Goal: Complete application form: Complete application form

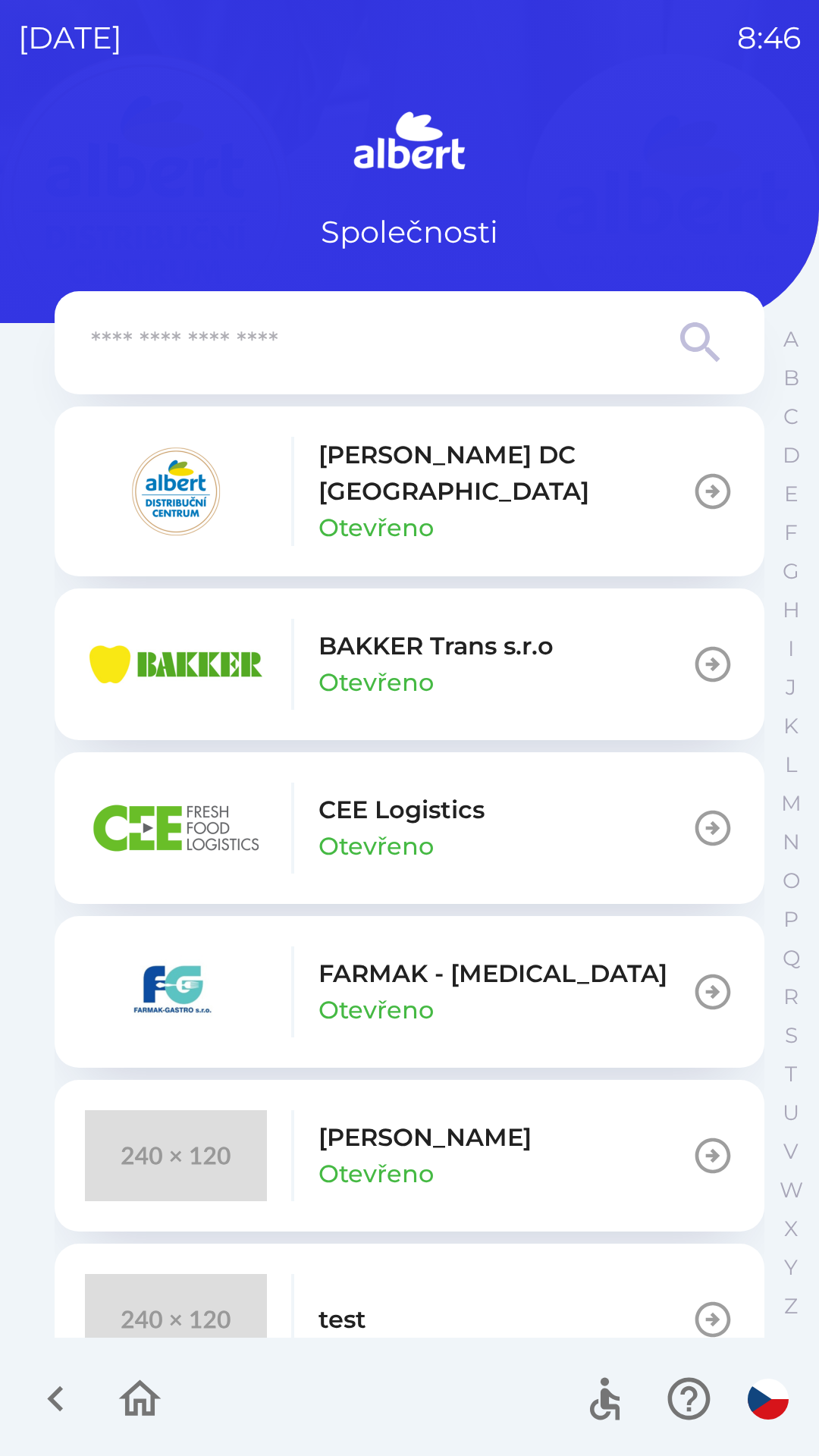
click at [229, 637] on img "button" at bounding box center [176, 664] width 182 height 91
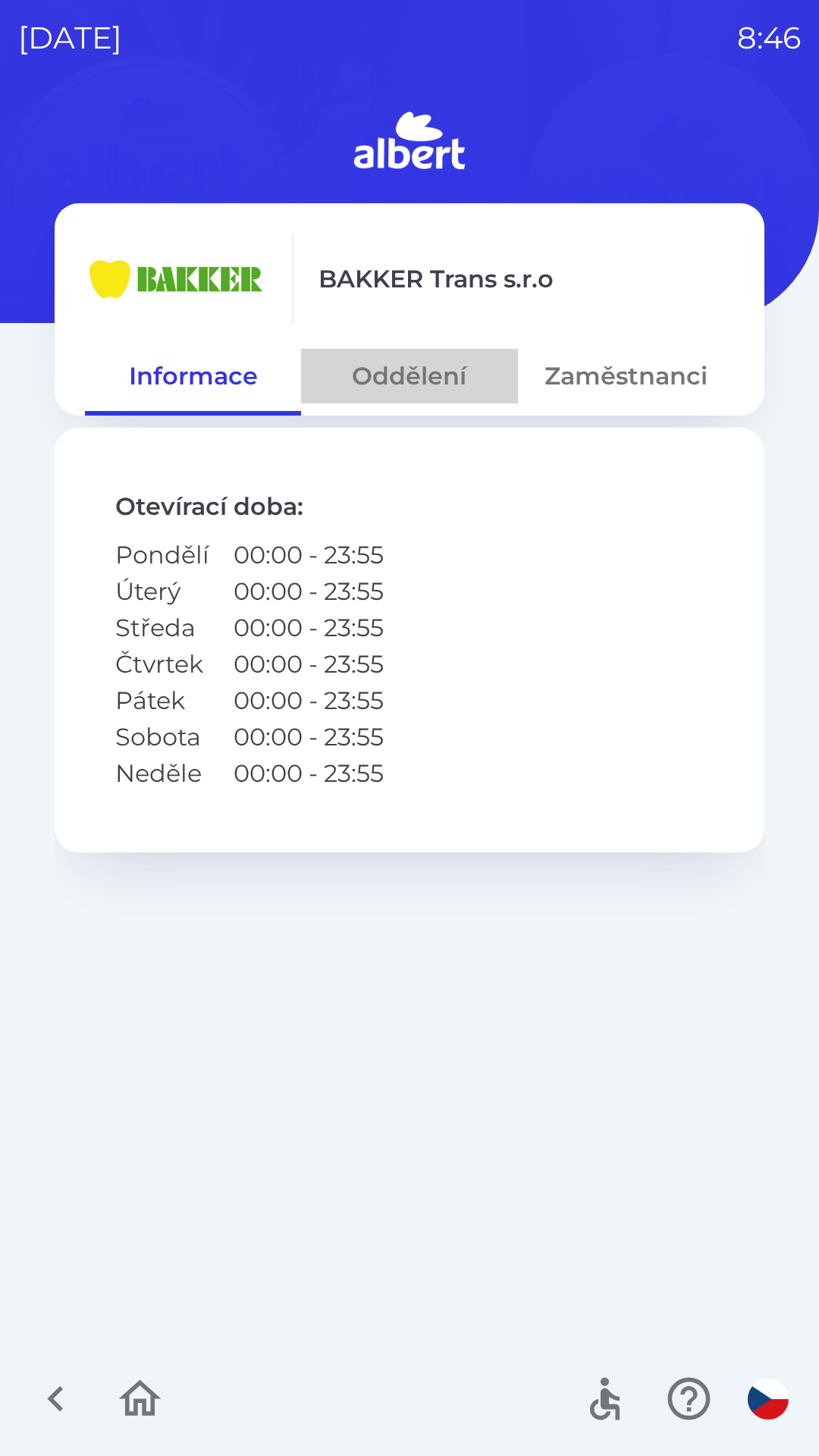
click at [416, 385] on button "Oddělení" at bounding box center [409, 375] width 217 height 55
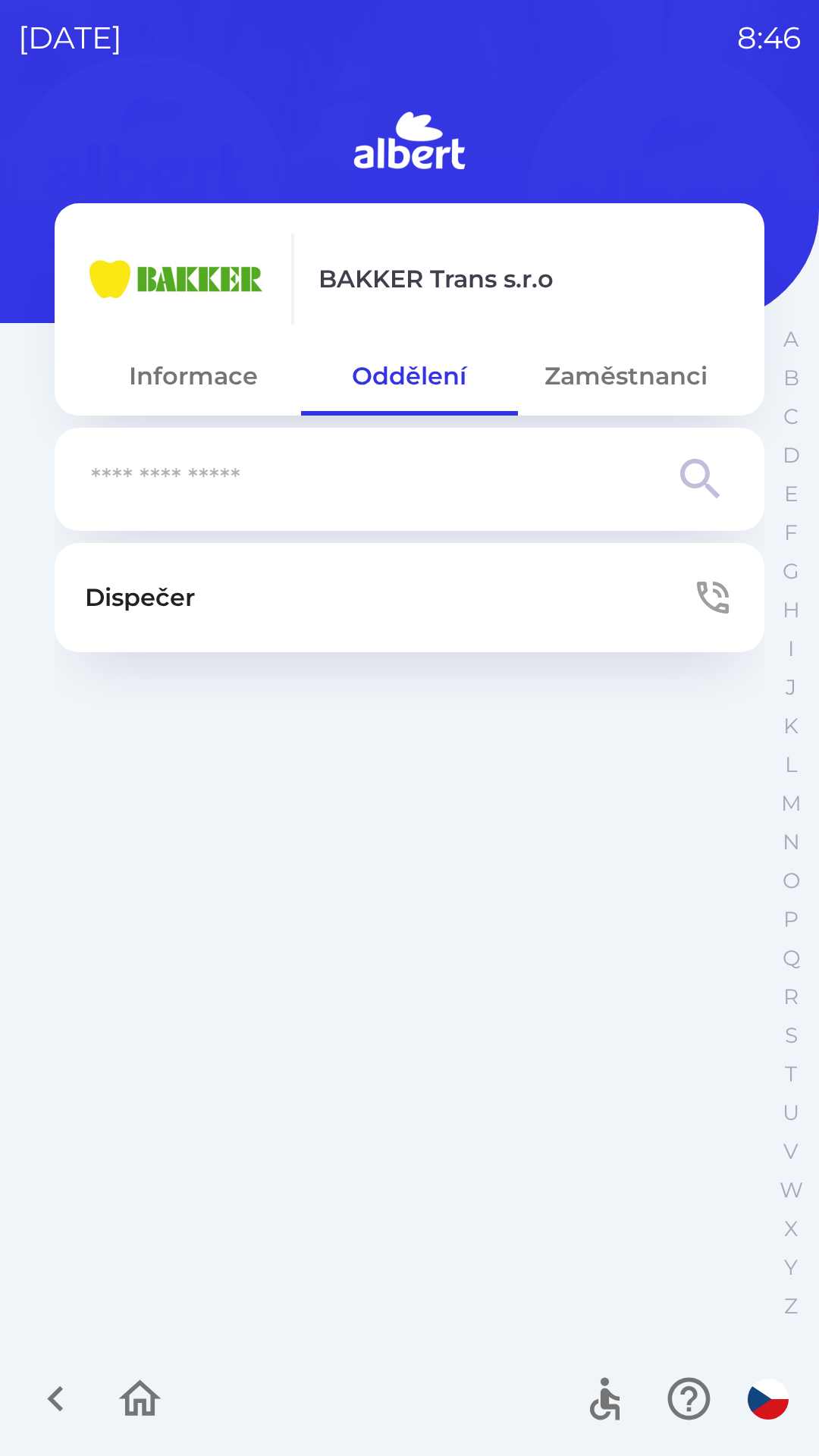
click at [149, 587] on p "Dispečer" at bounding box center [139, 597] width 110 height 36
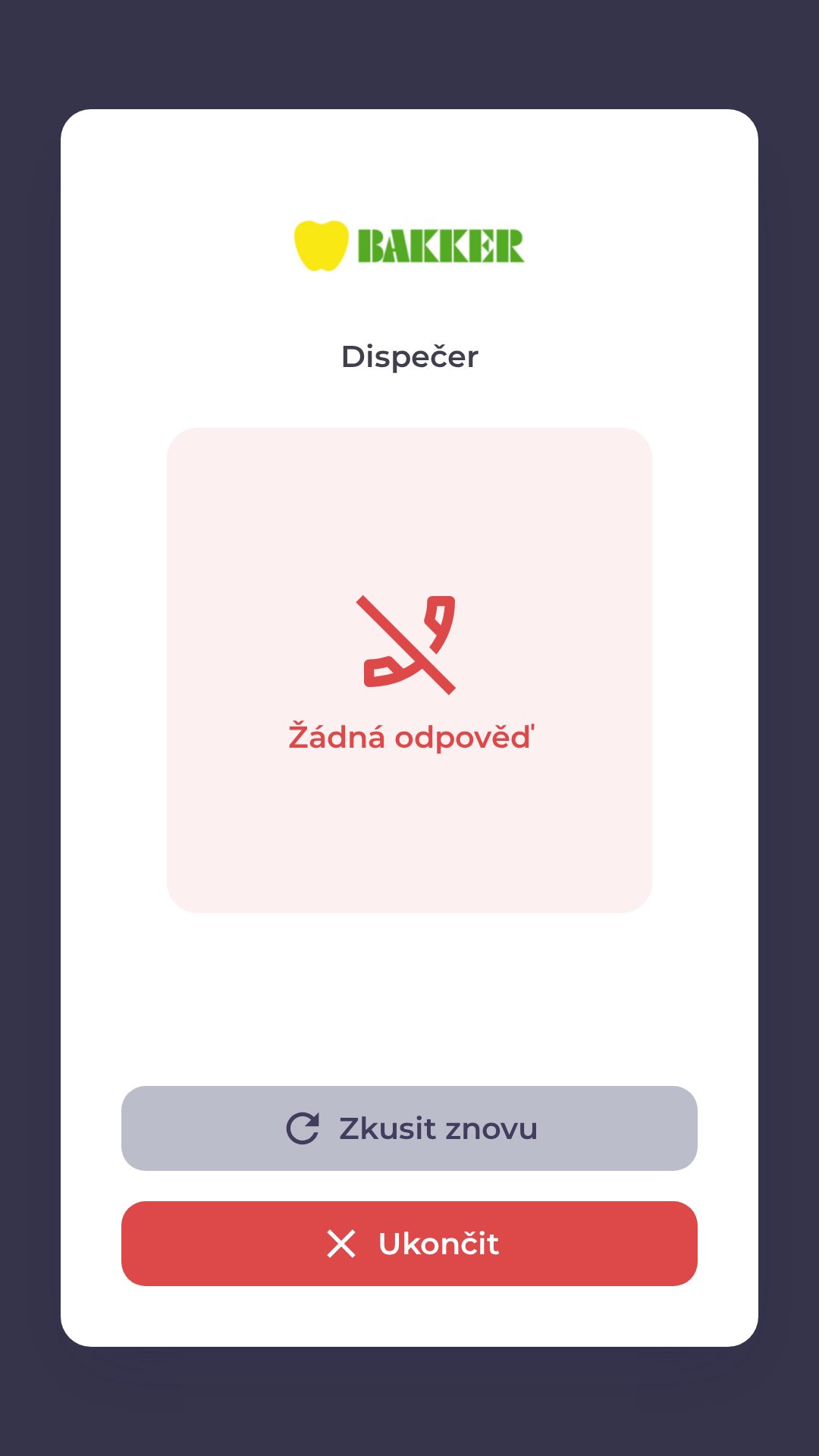
click at [446, 1127] on button "Zkusit znovu" at bounding box center [410, 1127] width 576 height 85
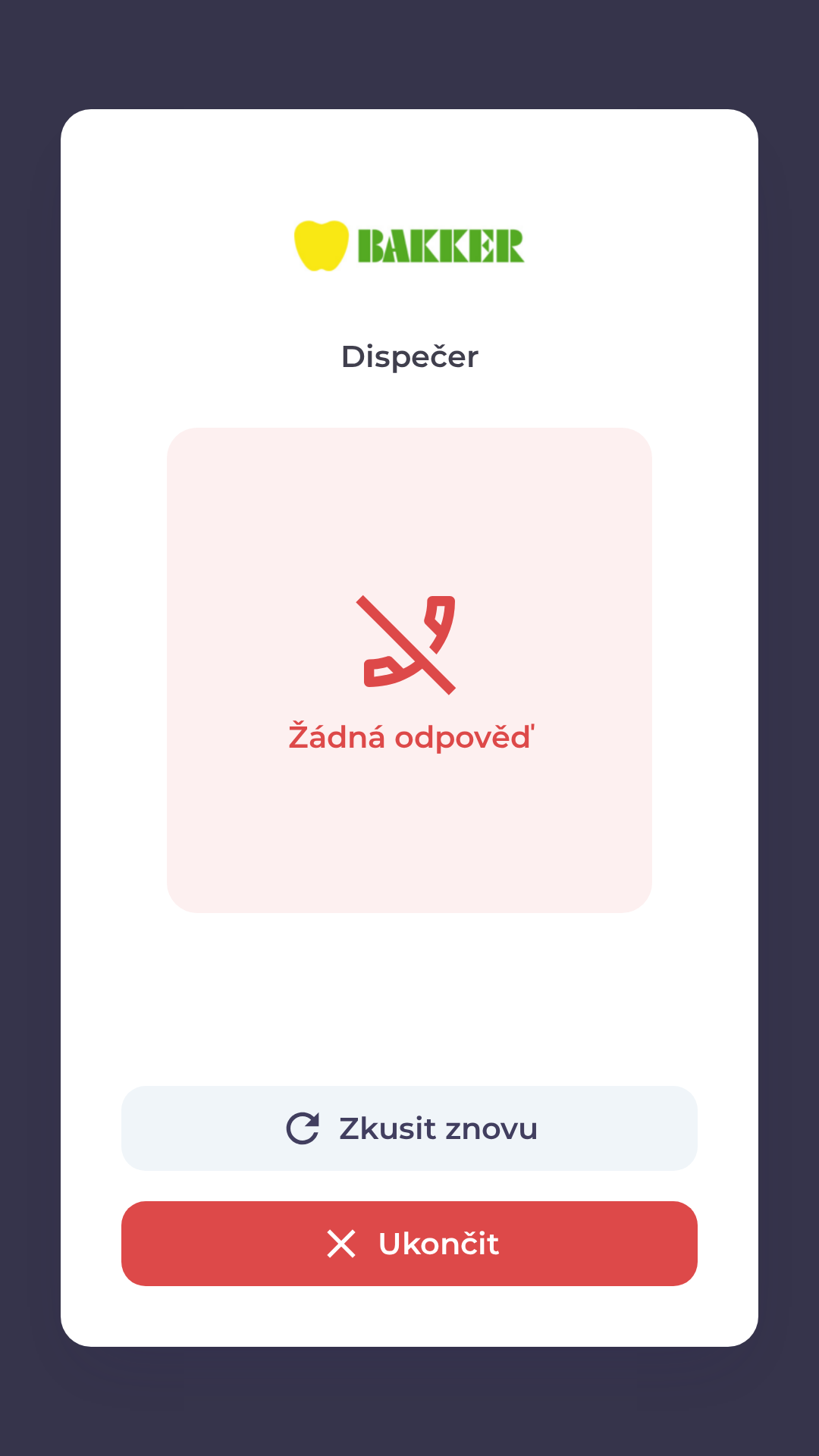
click at [353, 1226] on icon "button" at bounding box center [341, 1243] width 48 height 48
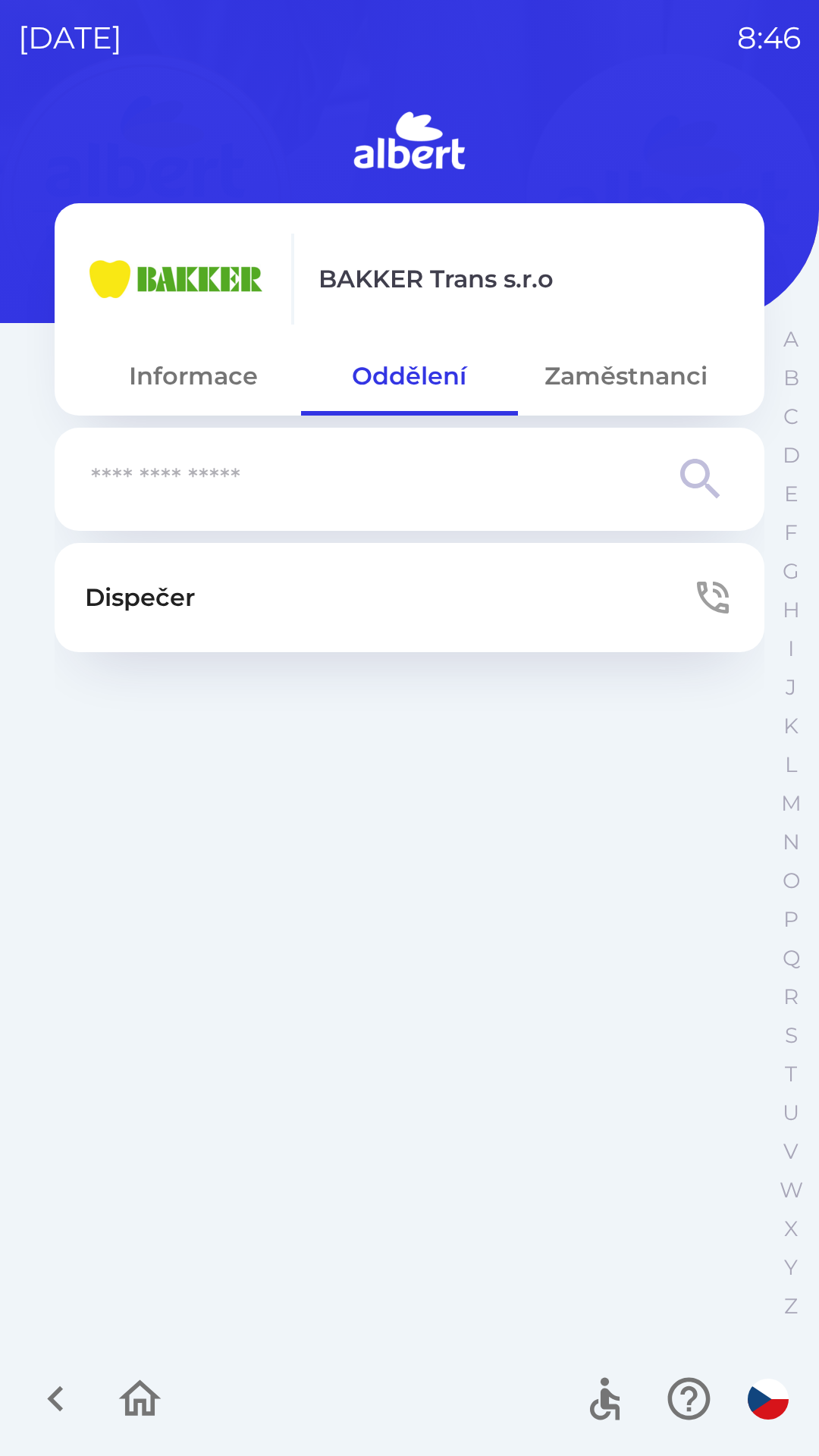
click at [170, 607] on p "Dispečer" at bounding box center [139, 597] width 110 height 36
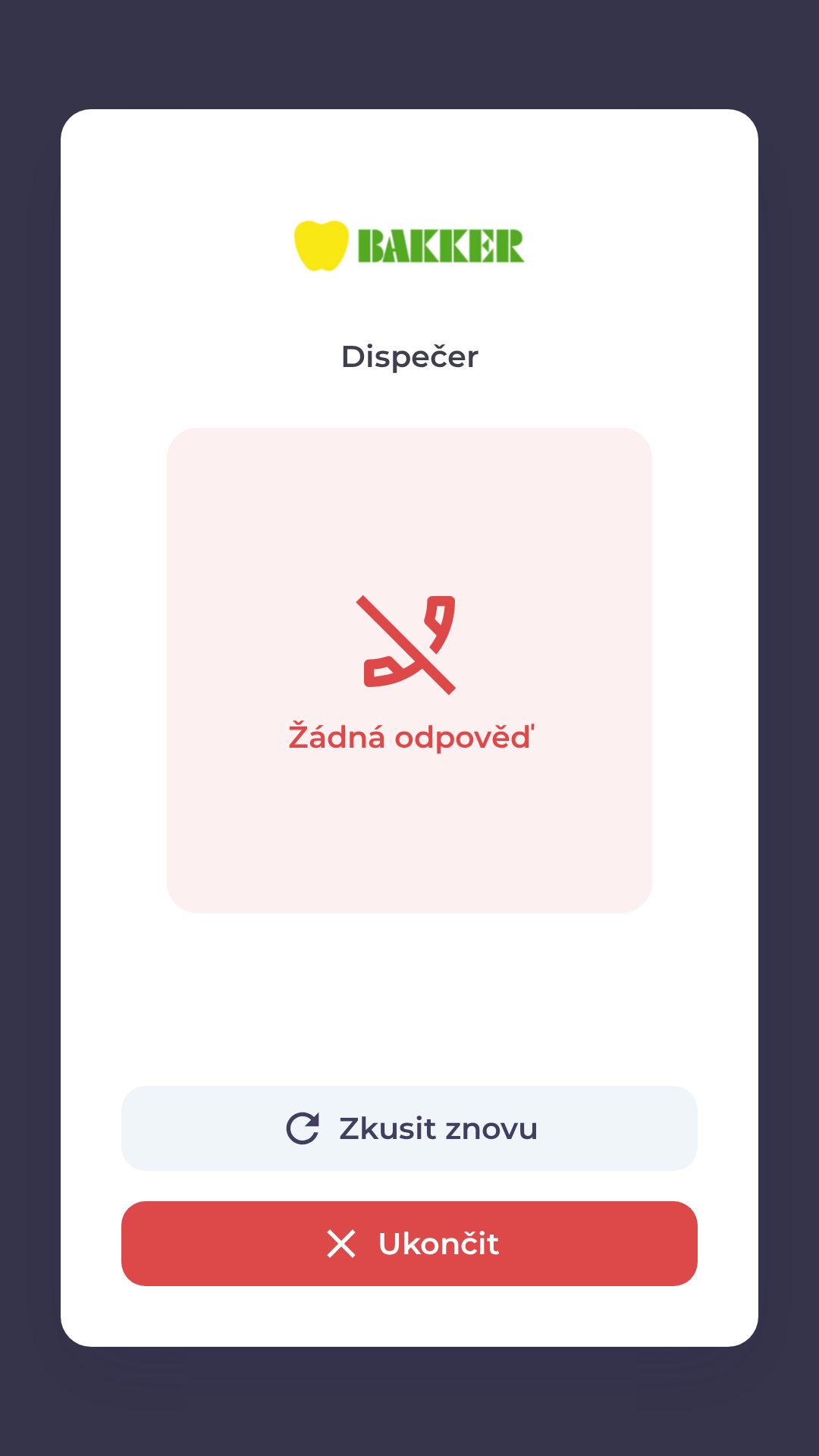
click at [336, 1378] on div "Dispečer Žádná odpověď Zkusit znovu Ukončit" at bounding box center [409, 728] width 819 height 1456
click at [401, 1217] on button "Ukončit" at bounding box center [410, 1242] width 576 height 85
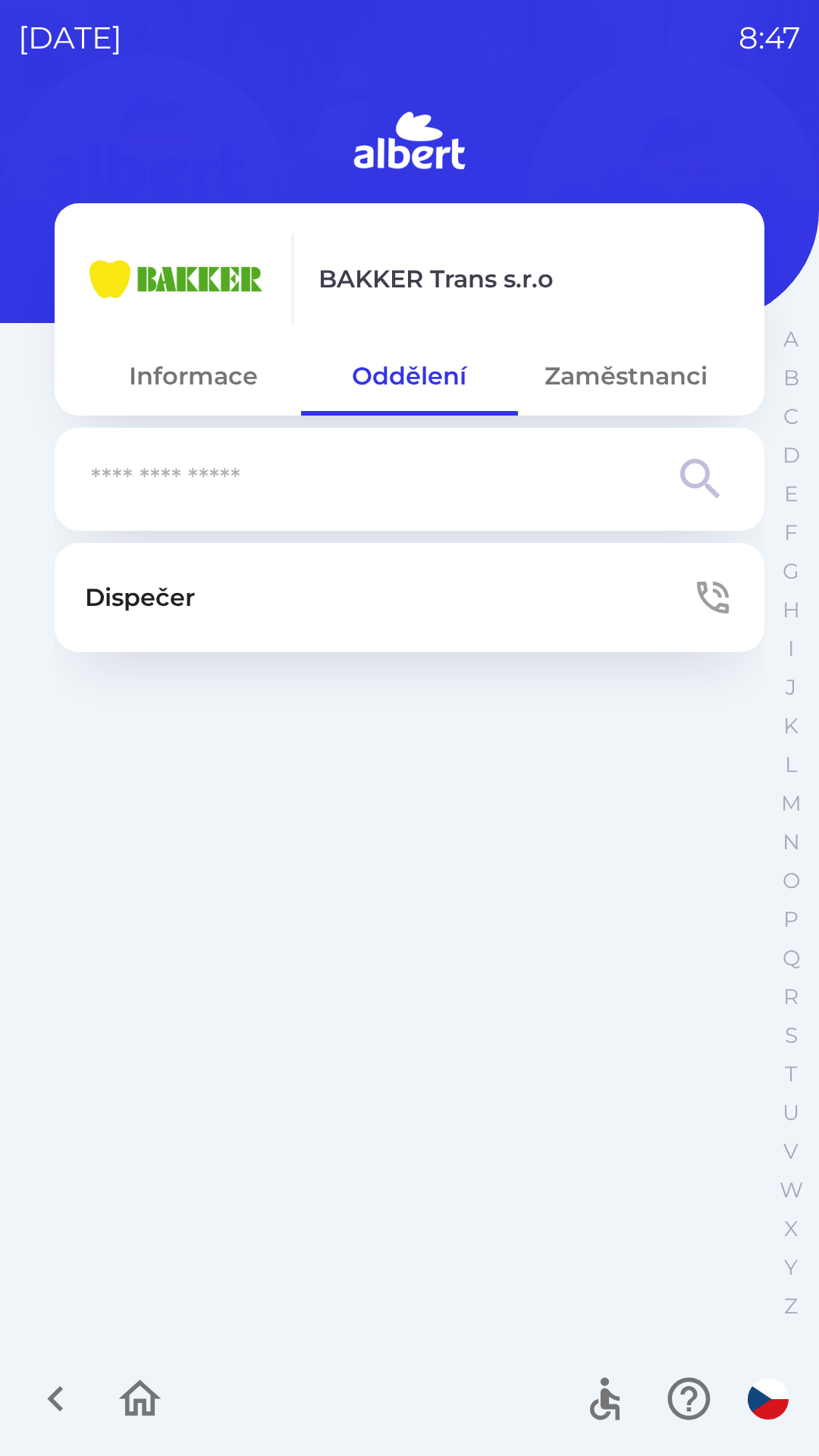
click at [260, 591] on button "Dispečer" at bounding box center [410, 597] width 710 height 109
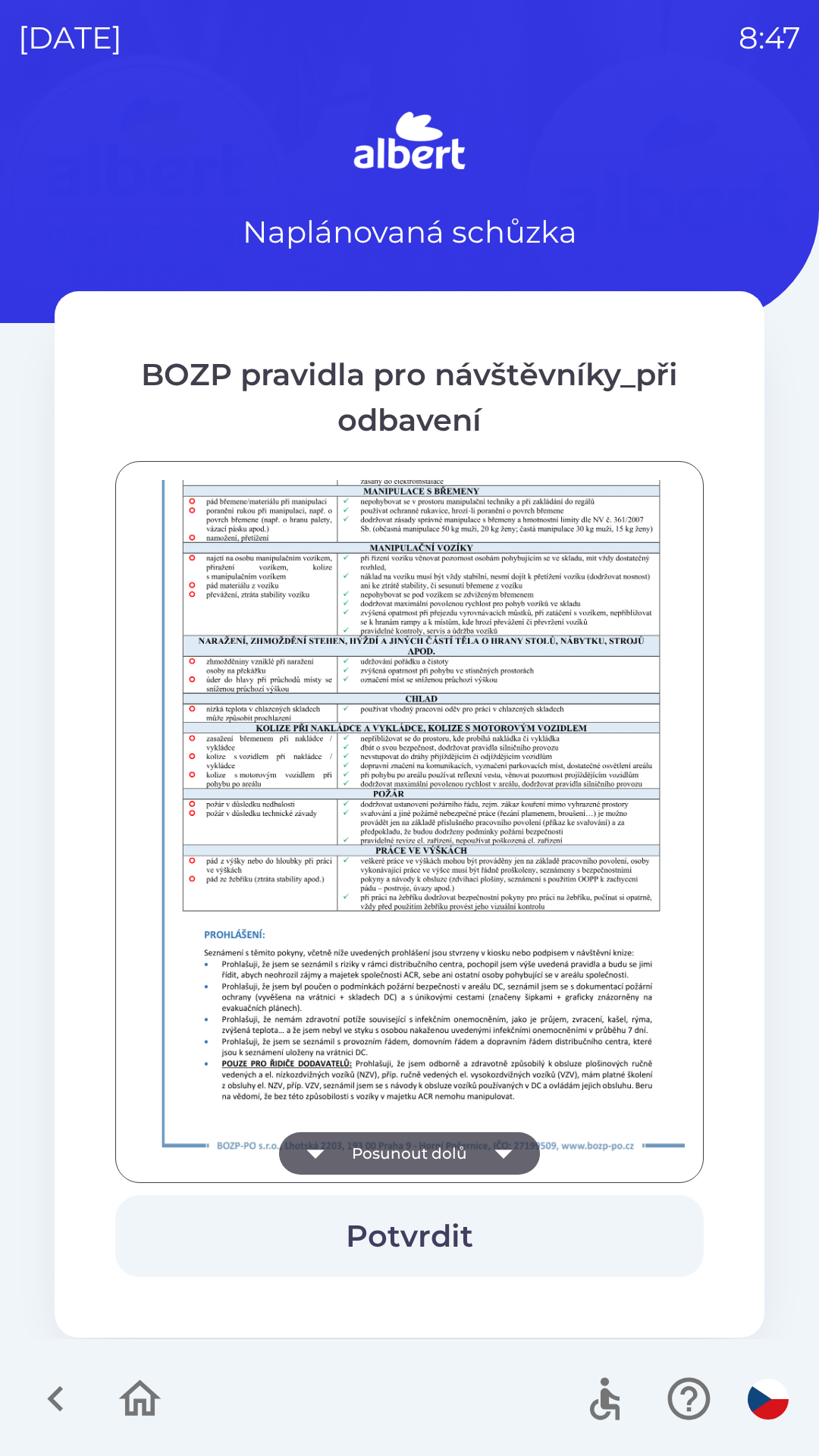
scroll to position [1065, 0]
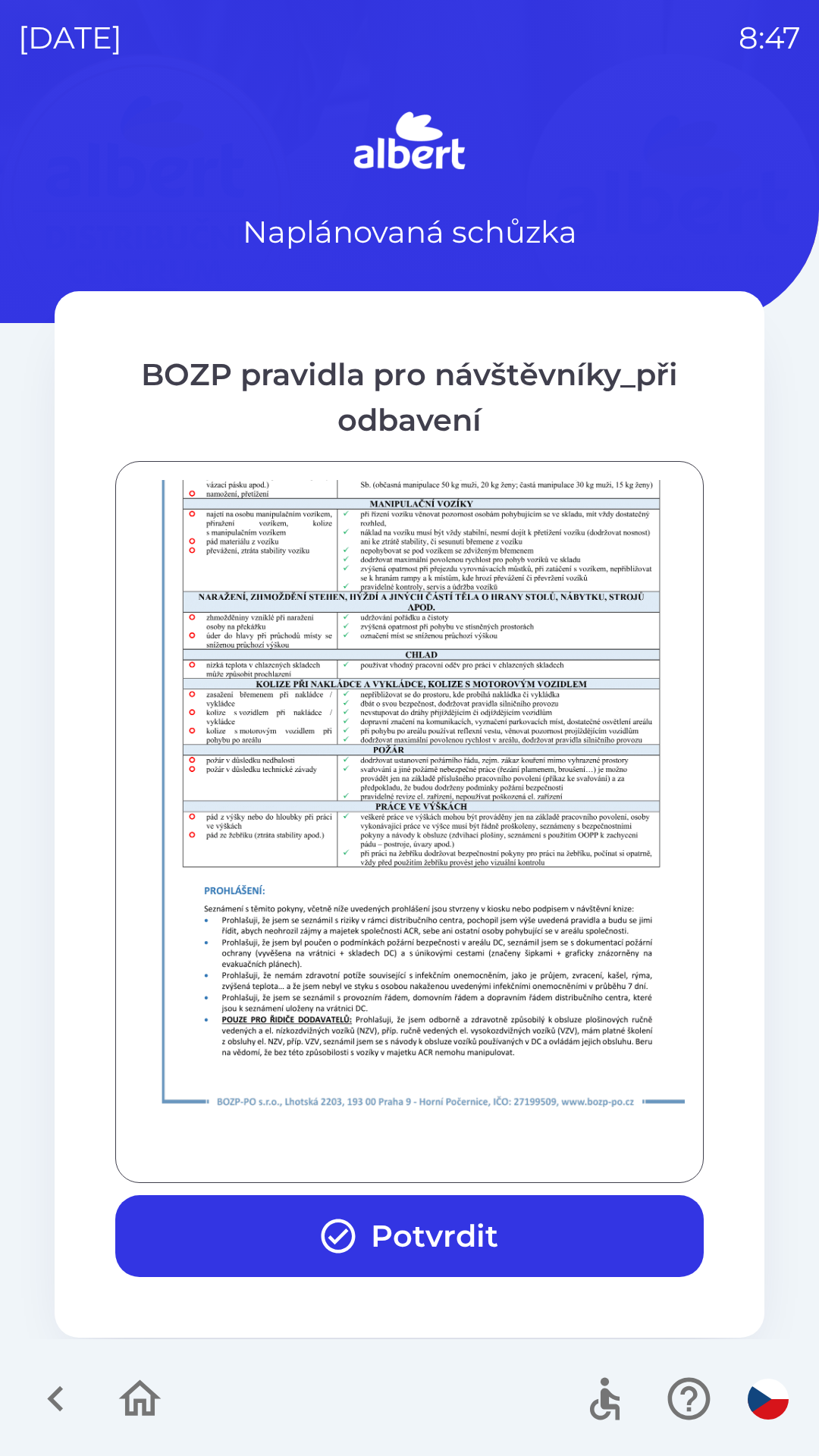
click at [450, 1240] on button "Potvrdit" at bounding box center [409, 1236] width 588 height 82
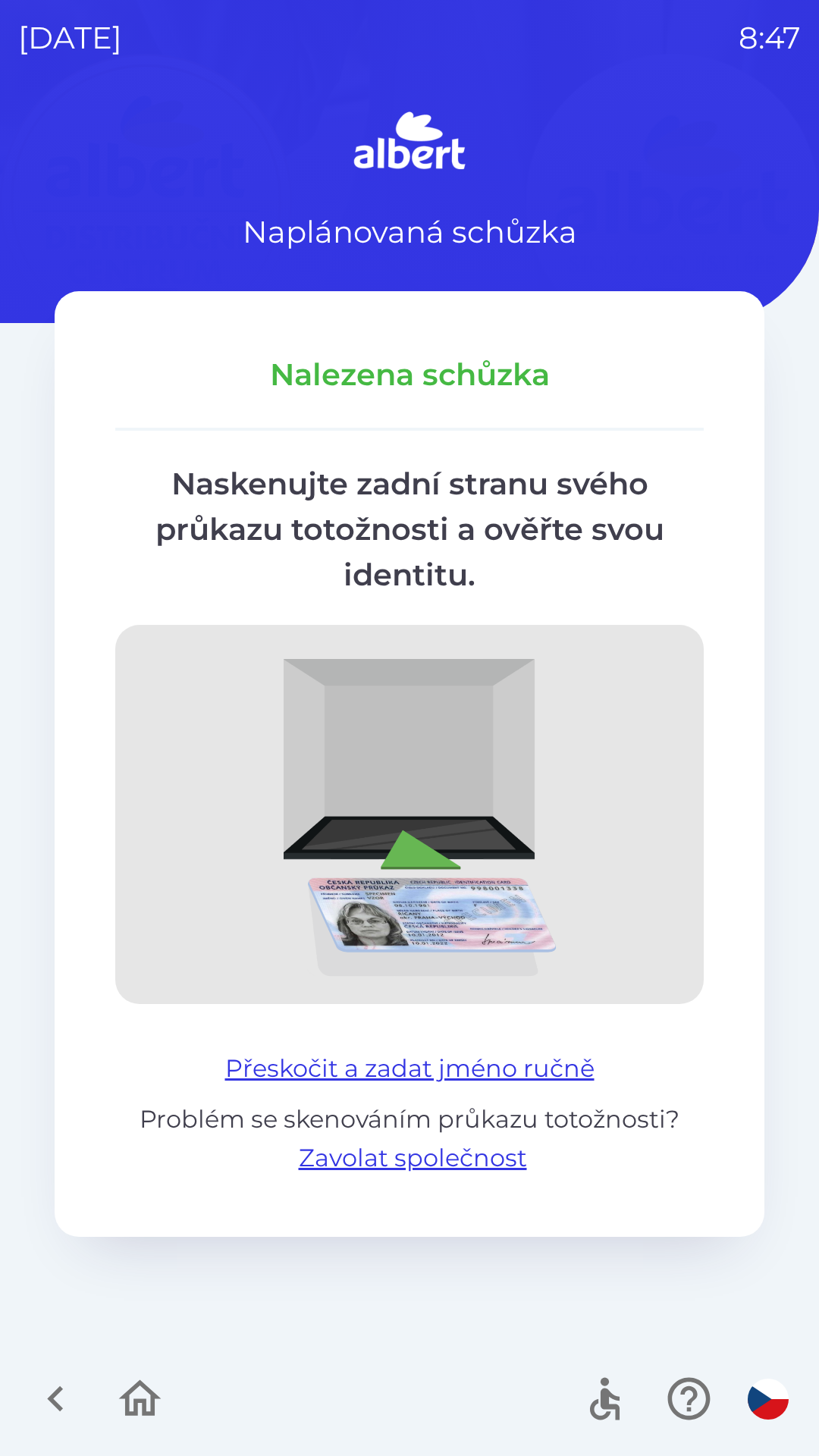
click at [415, 1066] on button "Přeskočit a zadat jméno ručně" at bounding box center [410, 1068] width 381 height 36
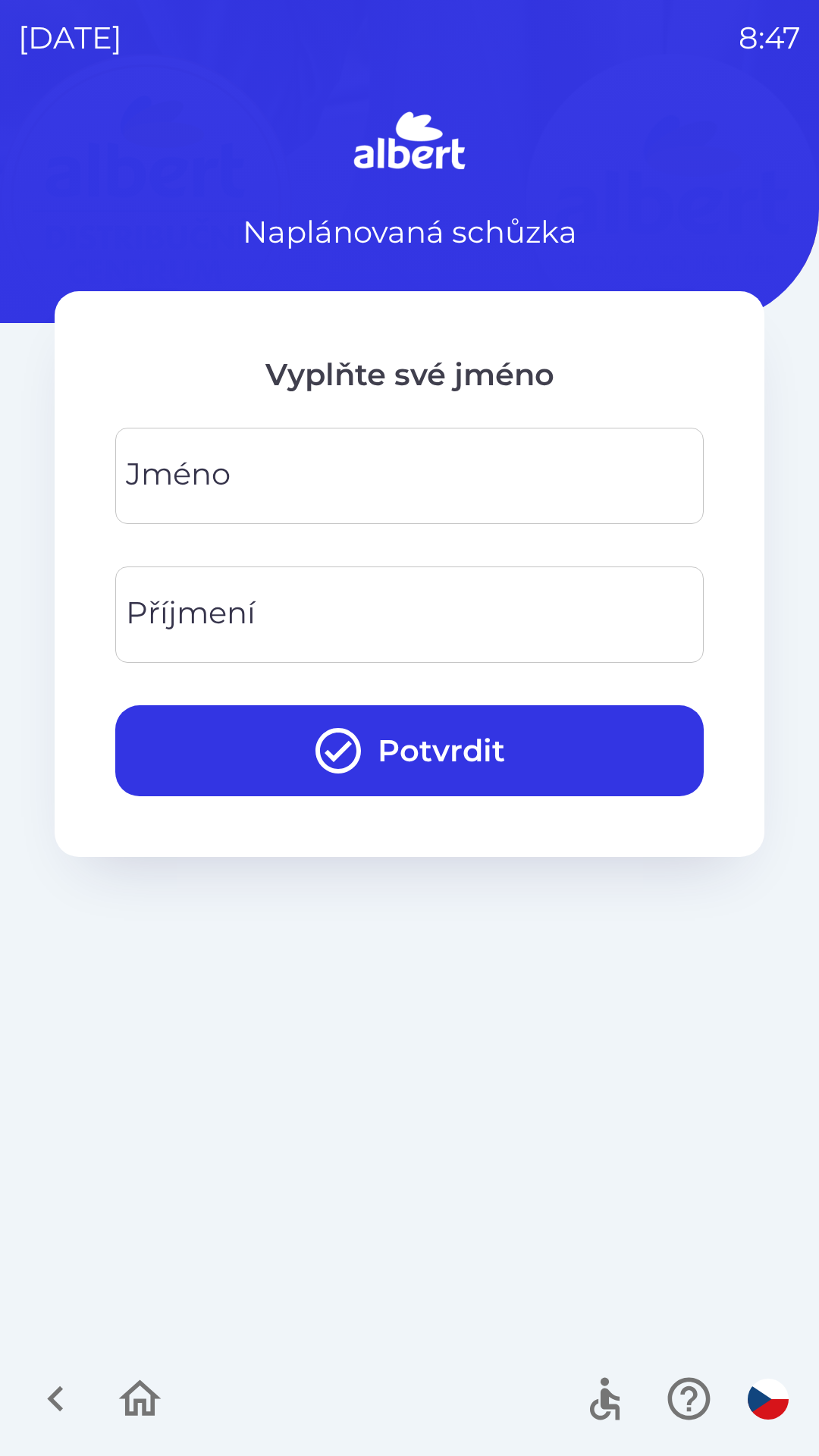
click at [292, 464] on input "Jméno" at bounding box center [410, 476] width 552 height 59
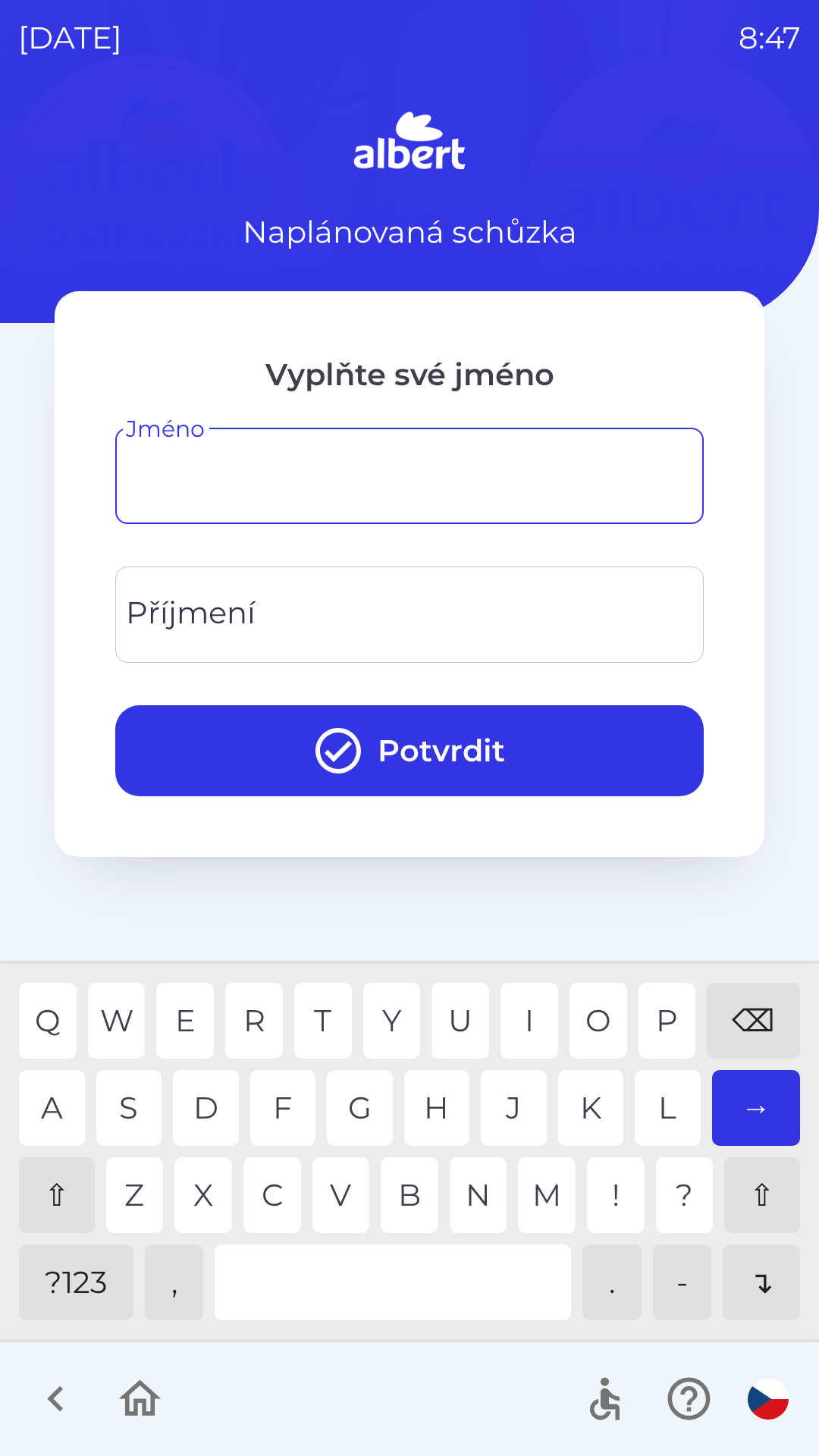
click at [72, 1176] on div "⇧" at bounding box center [57, 1195] width 76 height 76
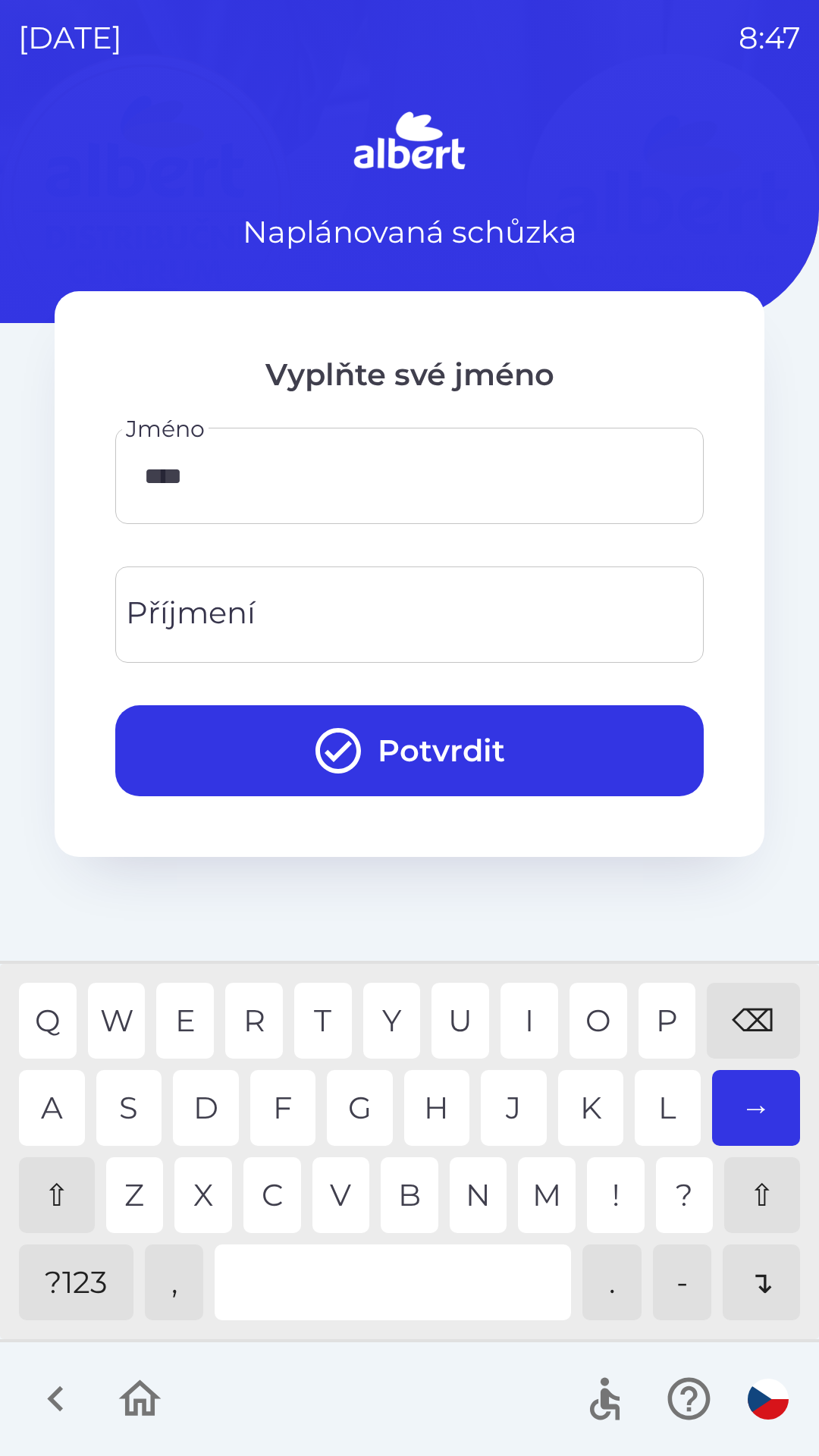
click at [56, 1088] on div "A" at bounding box center [51, 1108] width 66 height 76
type input "*****"
click at [481, 1187] on div "N" at bounding box center [479, 1195] width 58 height 76
click at [311, 603] on input "Příjmení" at bounding box center [410, 614] width 552 height 59
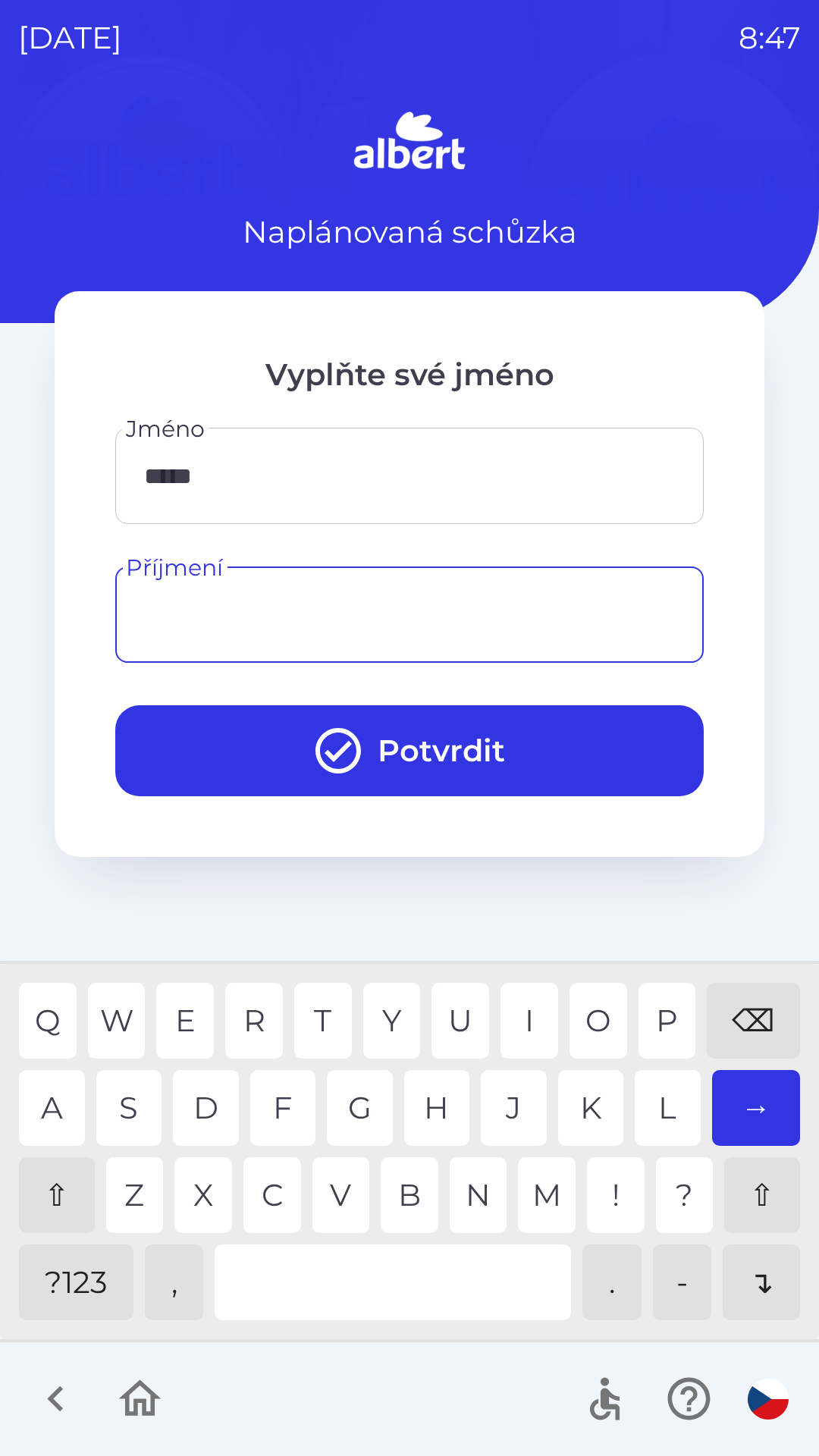
click at [58, 1188] on div "⇧" at bounding box center [57, 1195] width 76 height 76
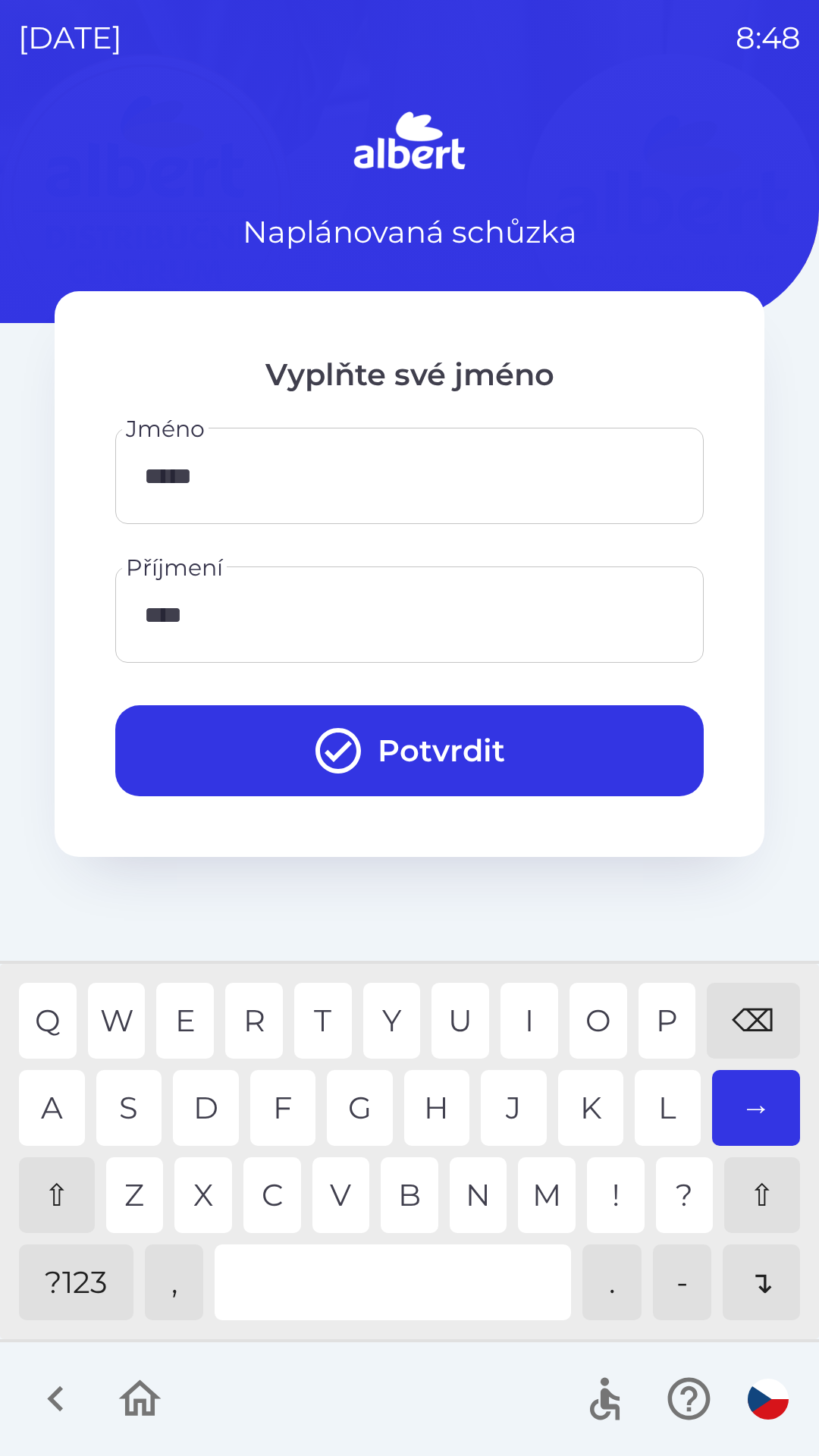
click at [522, 995] on div "I" at bounding box center [530, 1020] width 58 height 76
type input "*****"
click at [595, 1088] on div "K" at bounding box center [591, 1108] width 66 height 76
click at [456, 741] on button "Potvrdit" at bounding box center [409, 751] width 588 height 91
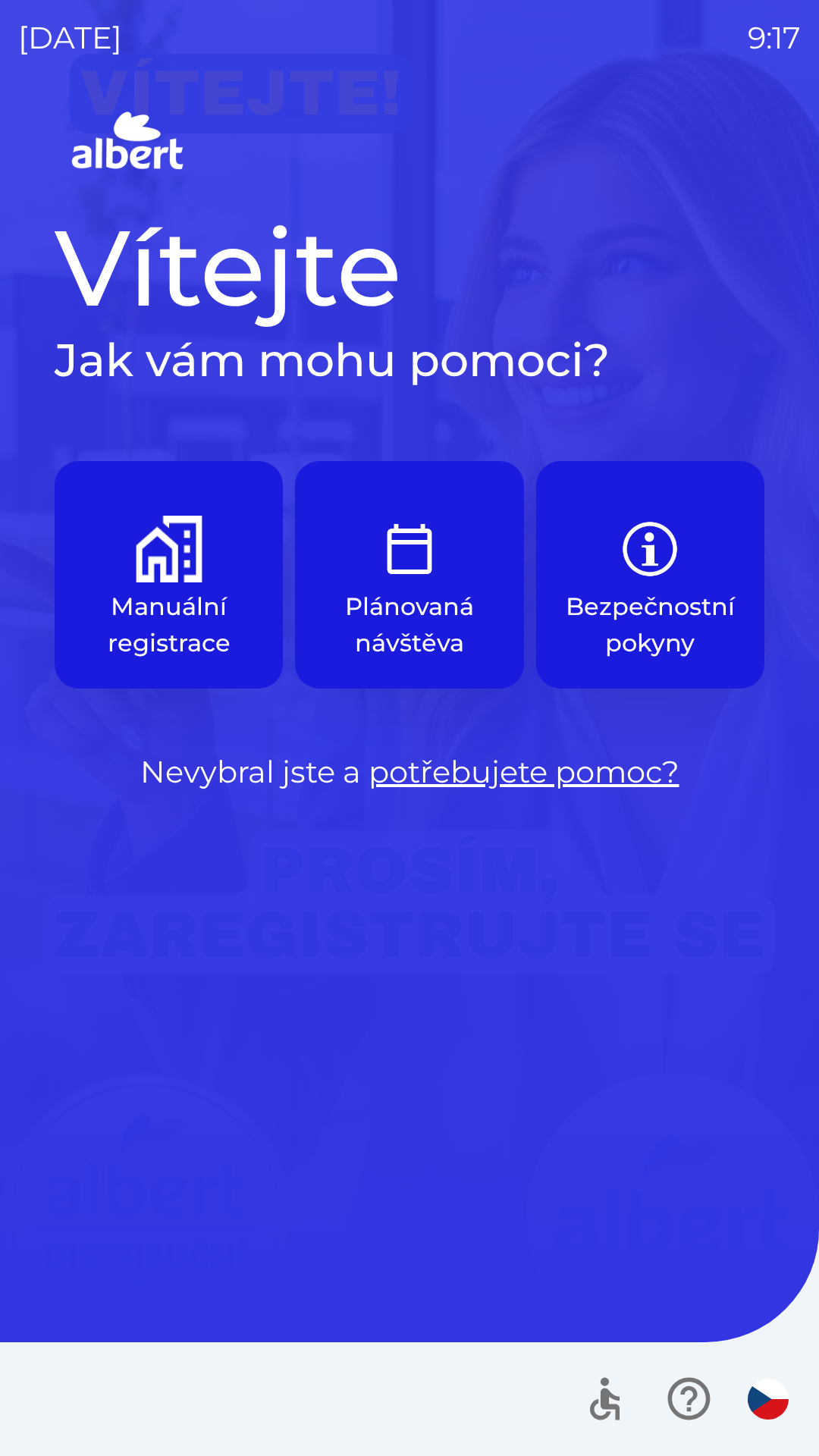
click at [187, 584] on button "Manuální registrace" at bounding box center [169, 574] width 229 height 228
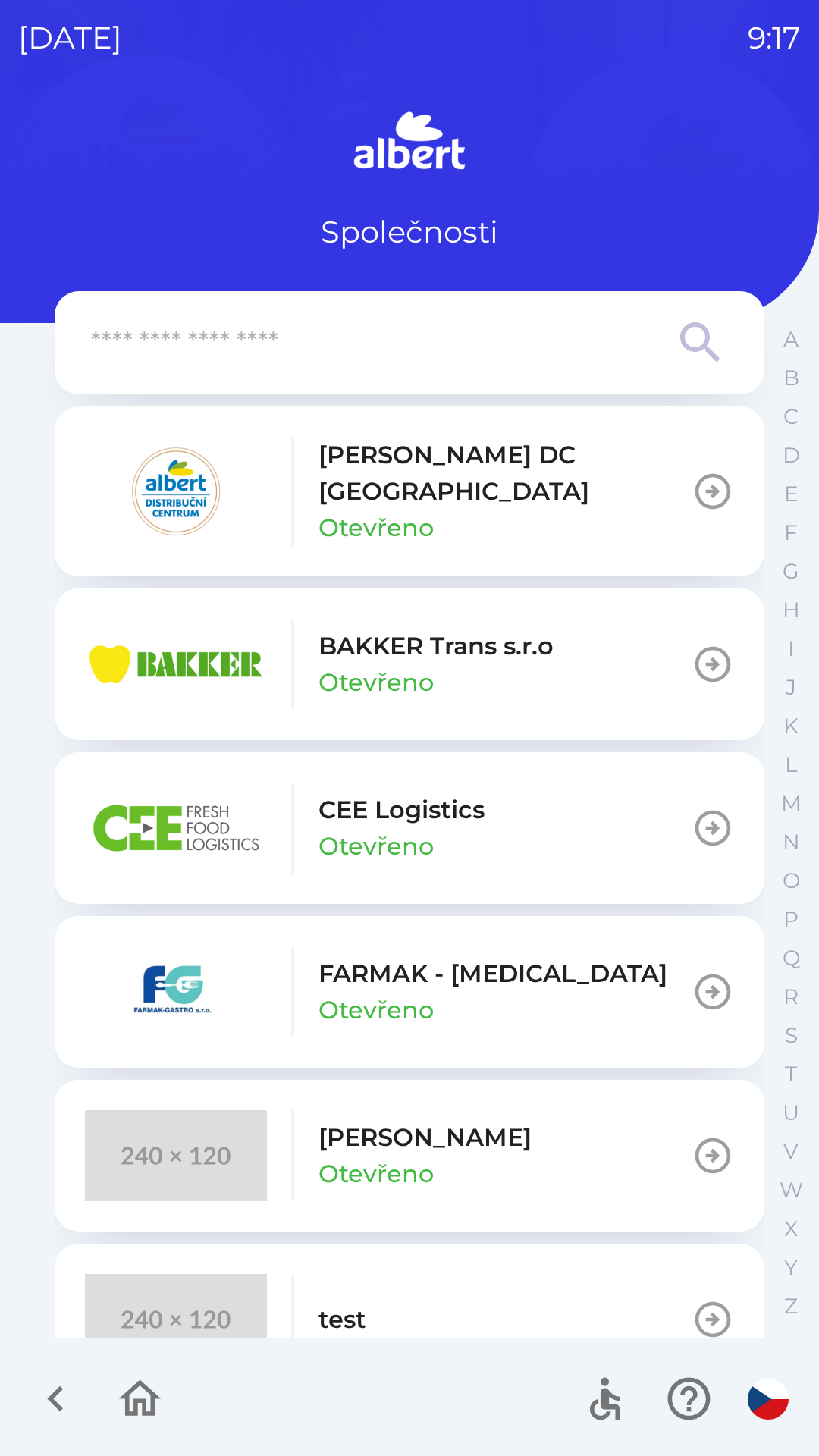
click at [706, 650] on icon "button" at bounding box center [713, 664] width 43 height 43
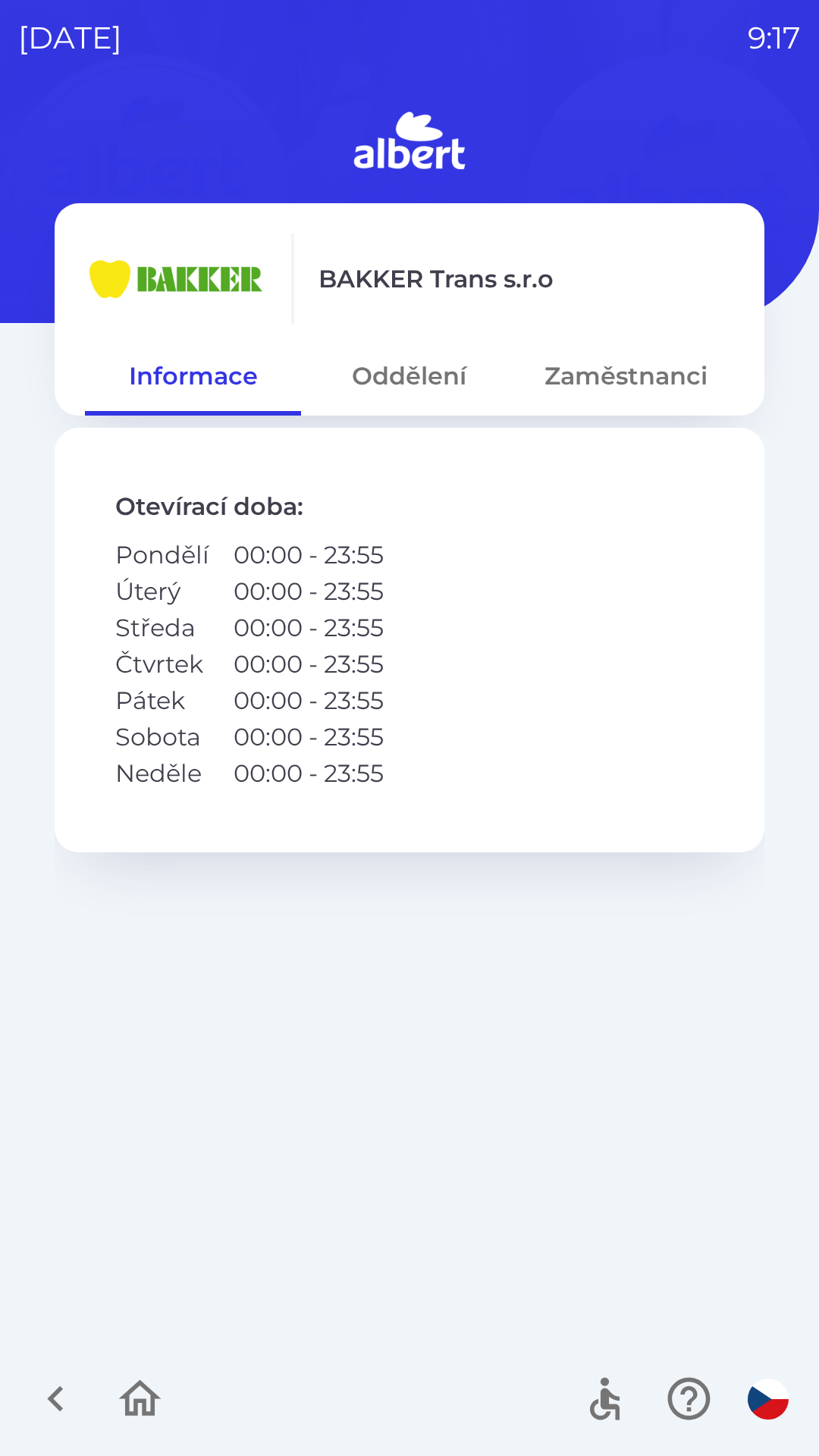
click at [601, 387] on button "Zaměstnanci" at bounding box center [626, 375] width 217 height 55
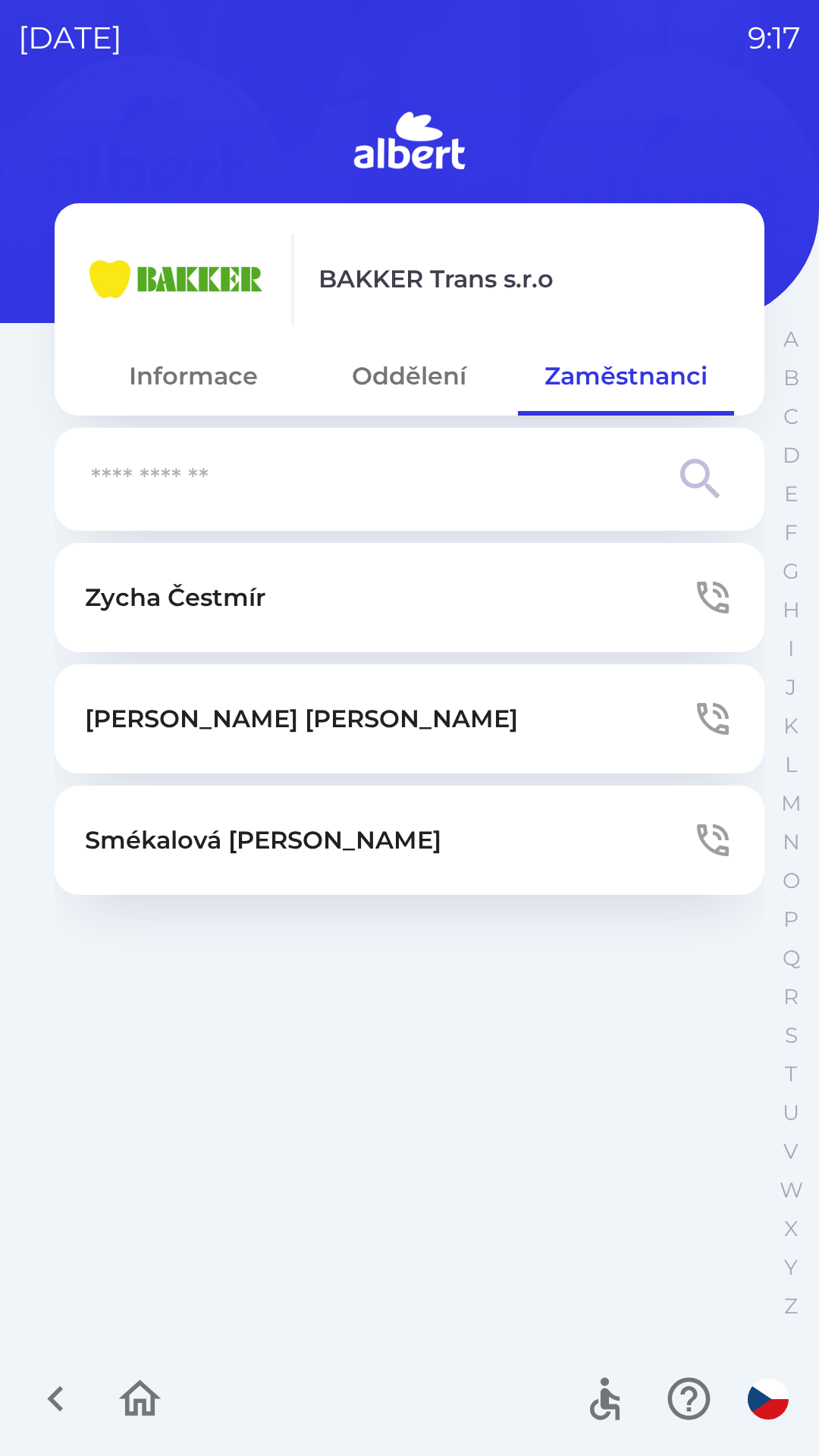
click at [413, 385] on button "Oddělení" at bounding box center [409, 375] width 217 height 55
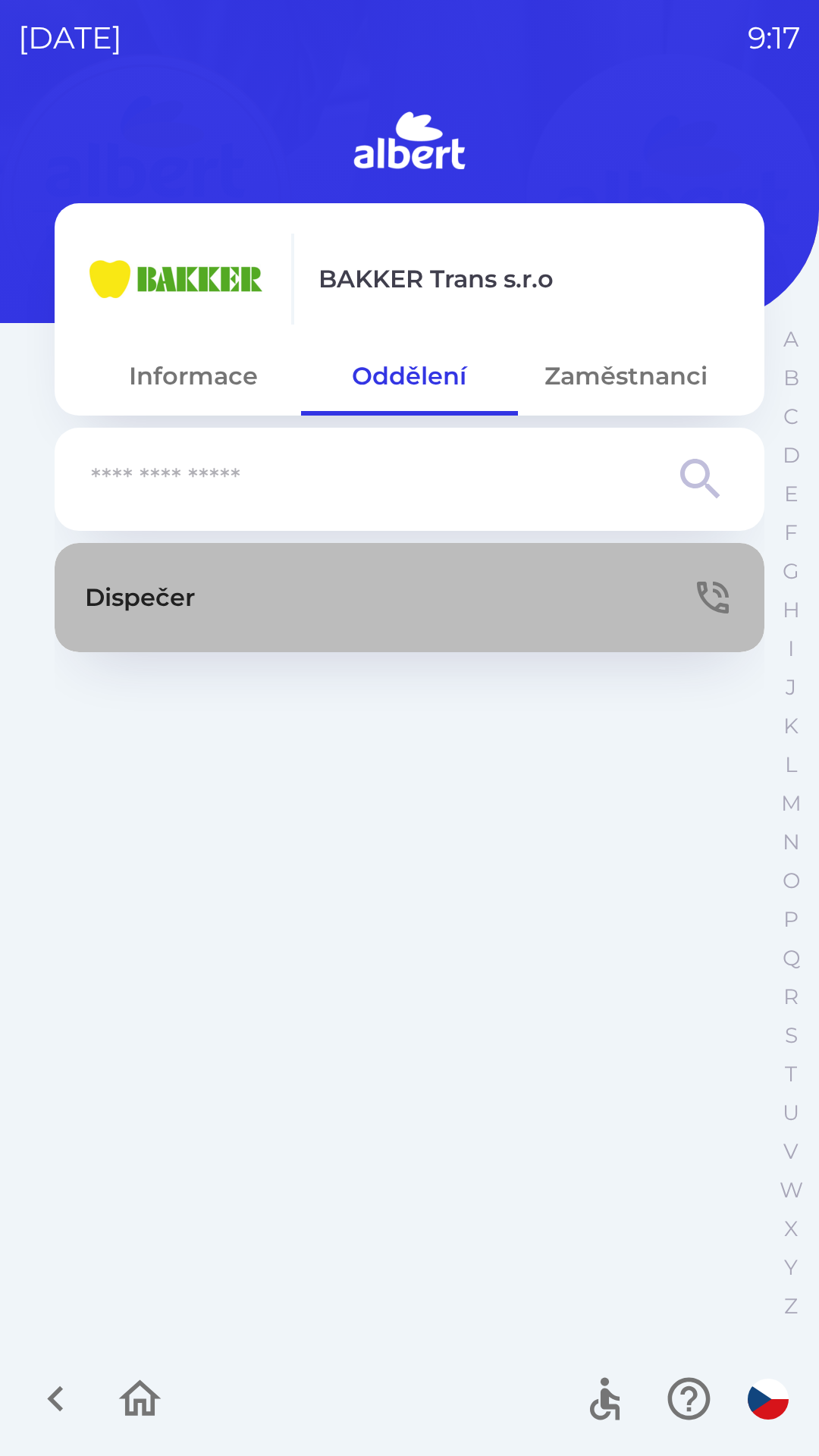
click at [380, 599] on button "Dispečer" at bounding box center [410, 597] width 710 height 109
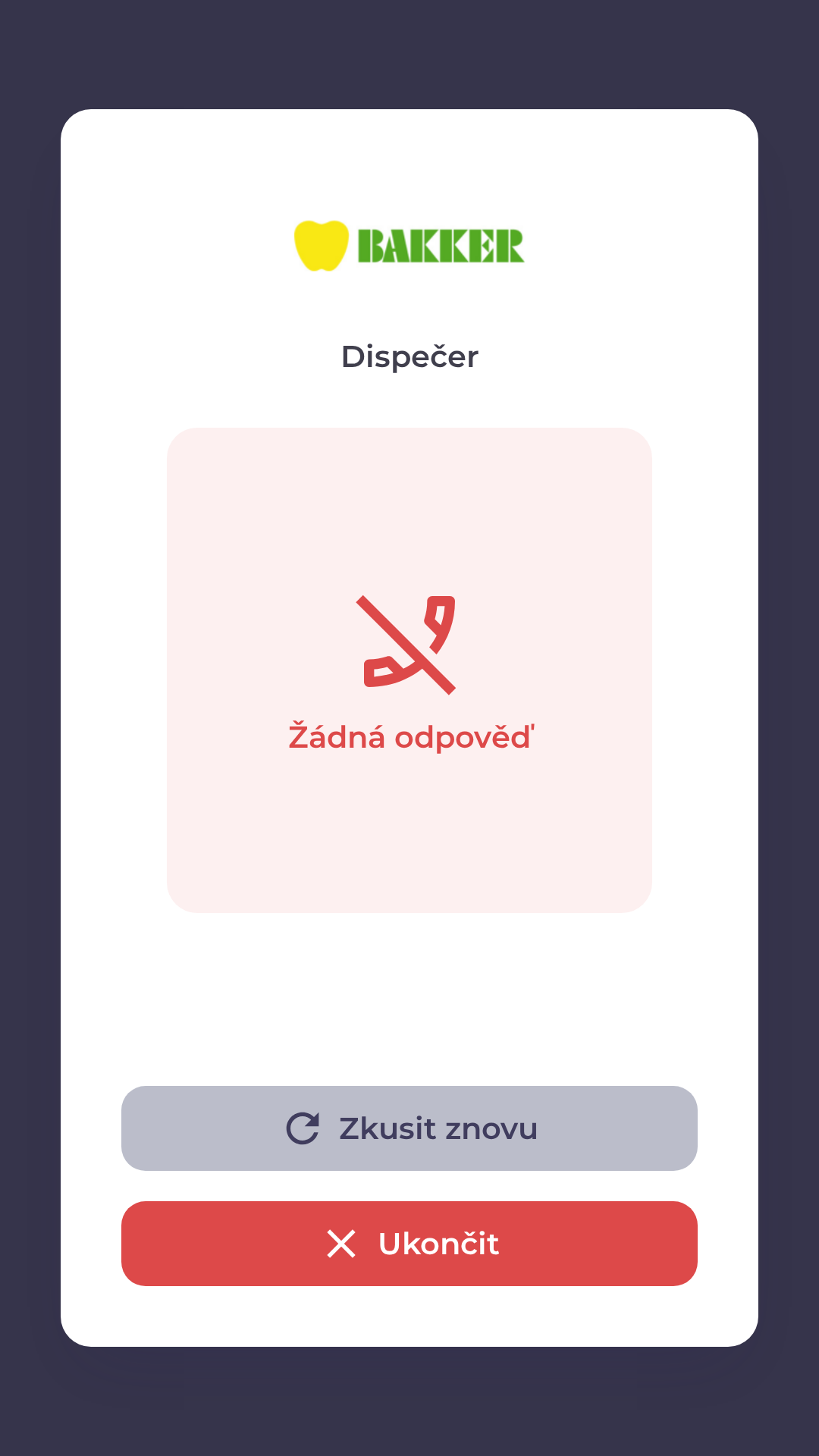
click at [464, 1129] on button "Zkusit znovu" at bounding box center [410, 1127] width 576 height 85
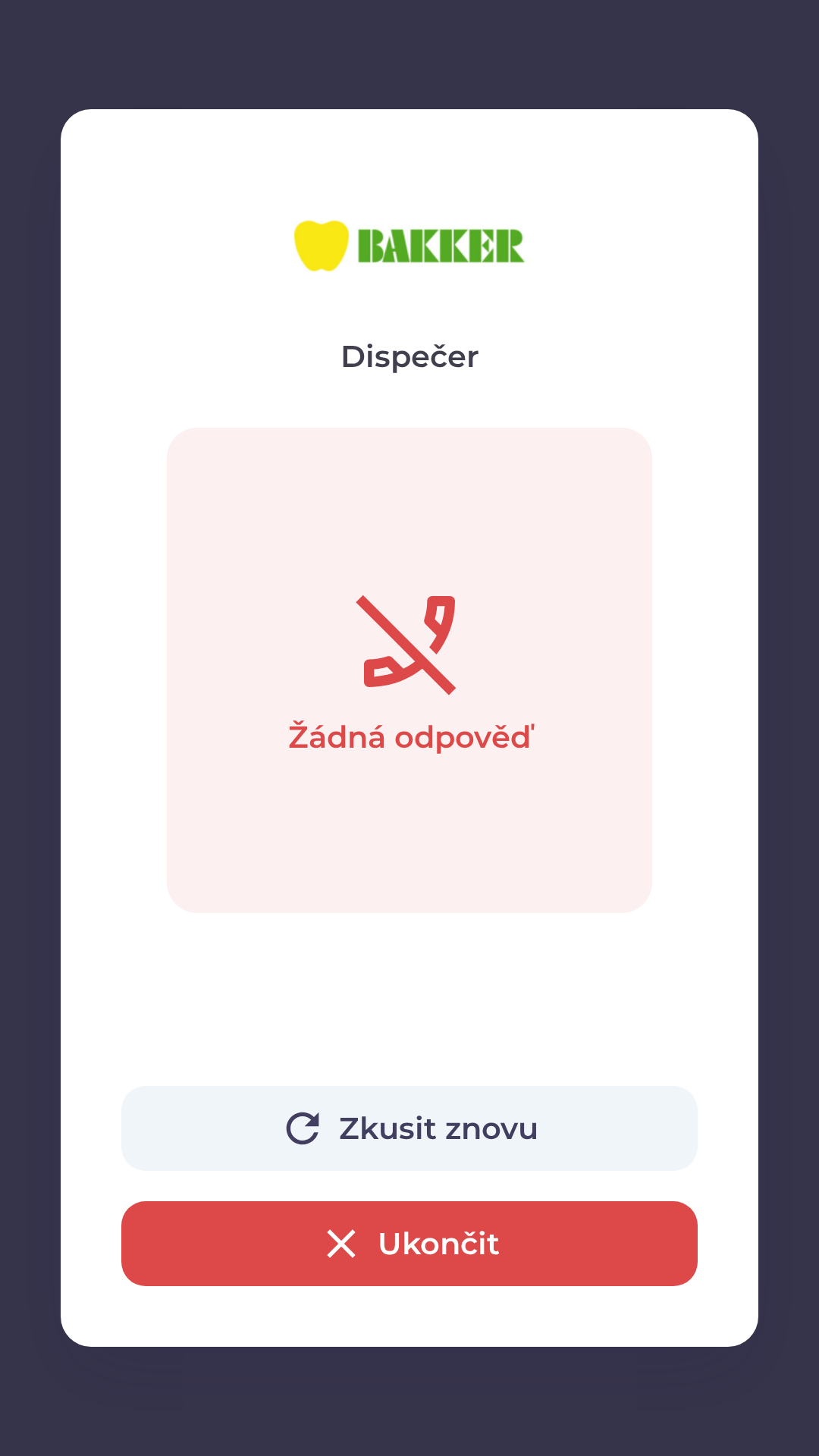
click at [521, 1110] on button "Zkusit znovu" at bounding box center [410, 1127] width 576 height 85
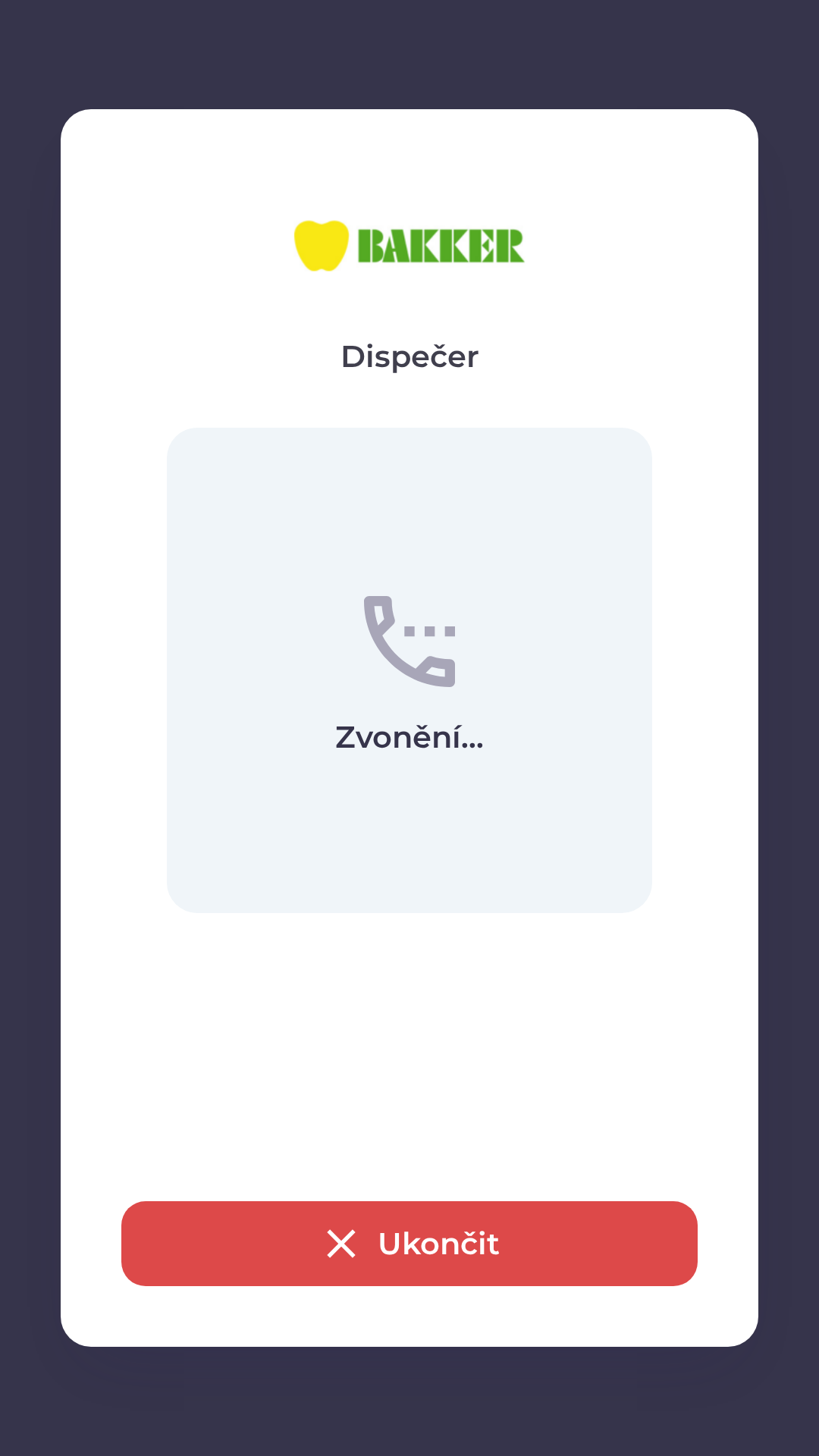
click at [465, 1251] on button "Ukončit" at bounding box center [410, 1242] width 576 height 85
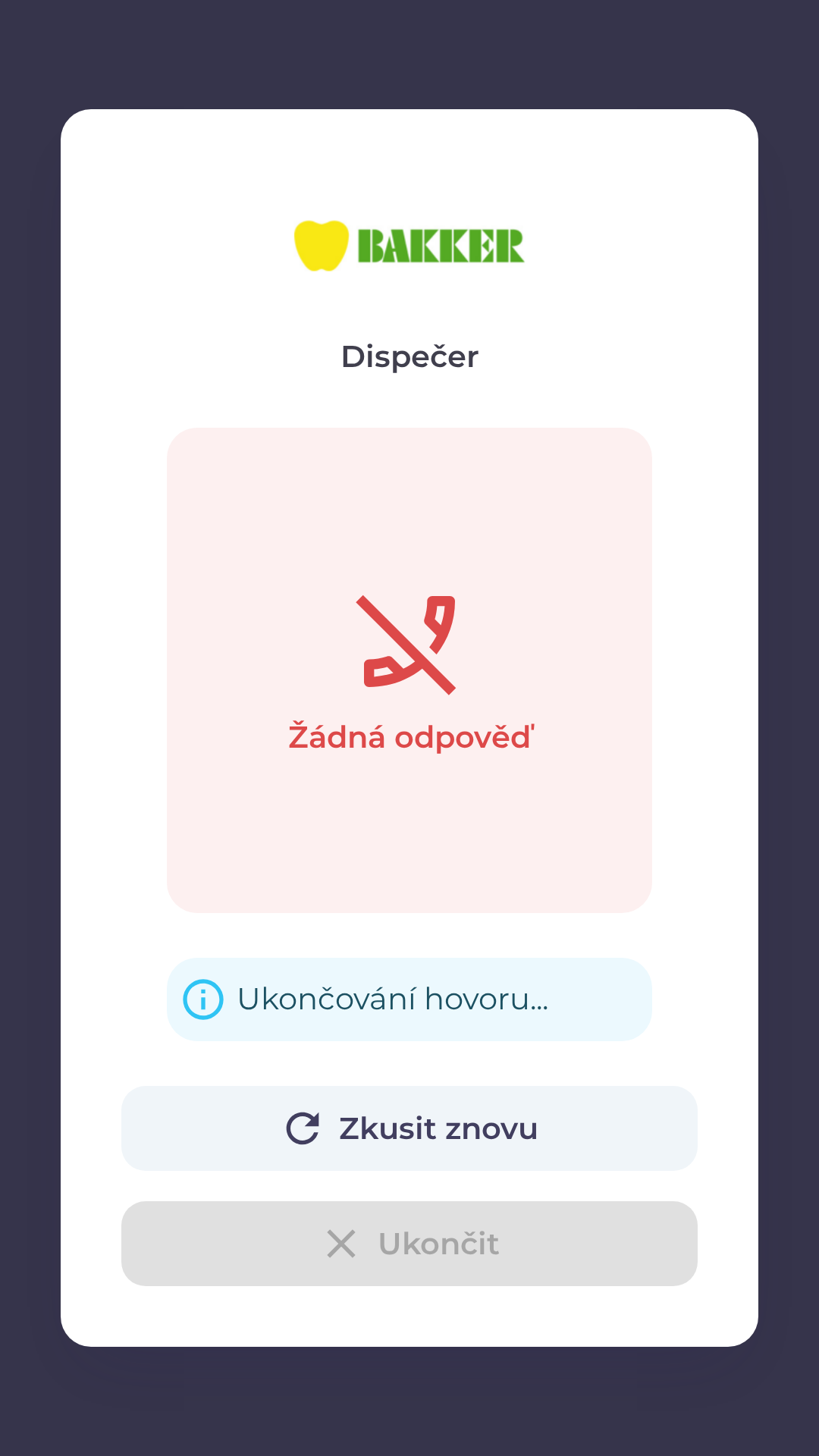
click at [505, 1226] on div "Zkusit znovu Ukončit" at bounding box center [410, 1185] width 576 height 200
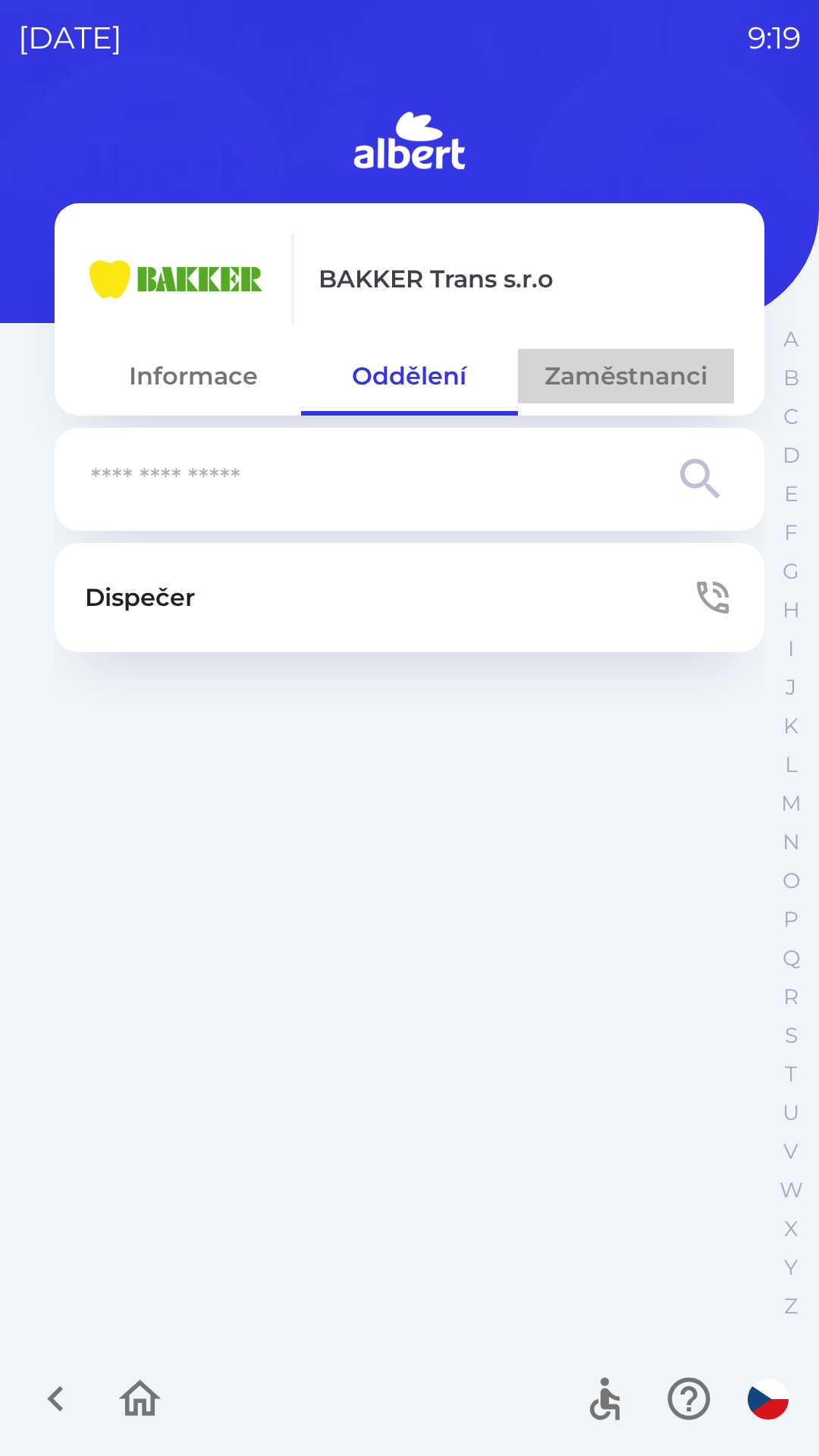
click at [645, 383] on button "Zaměstnanci" at bounding box center [626, 375] width 217 height 55
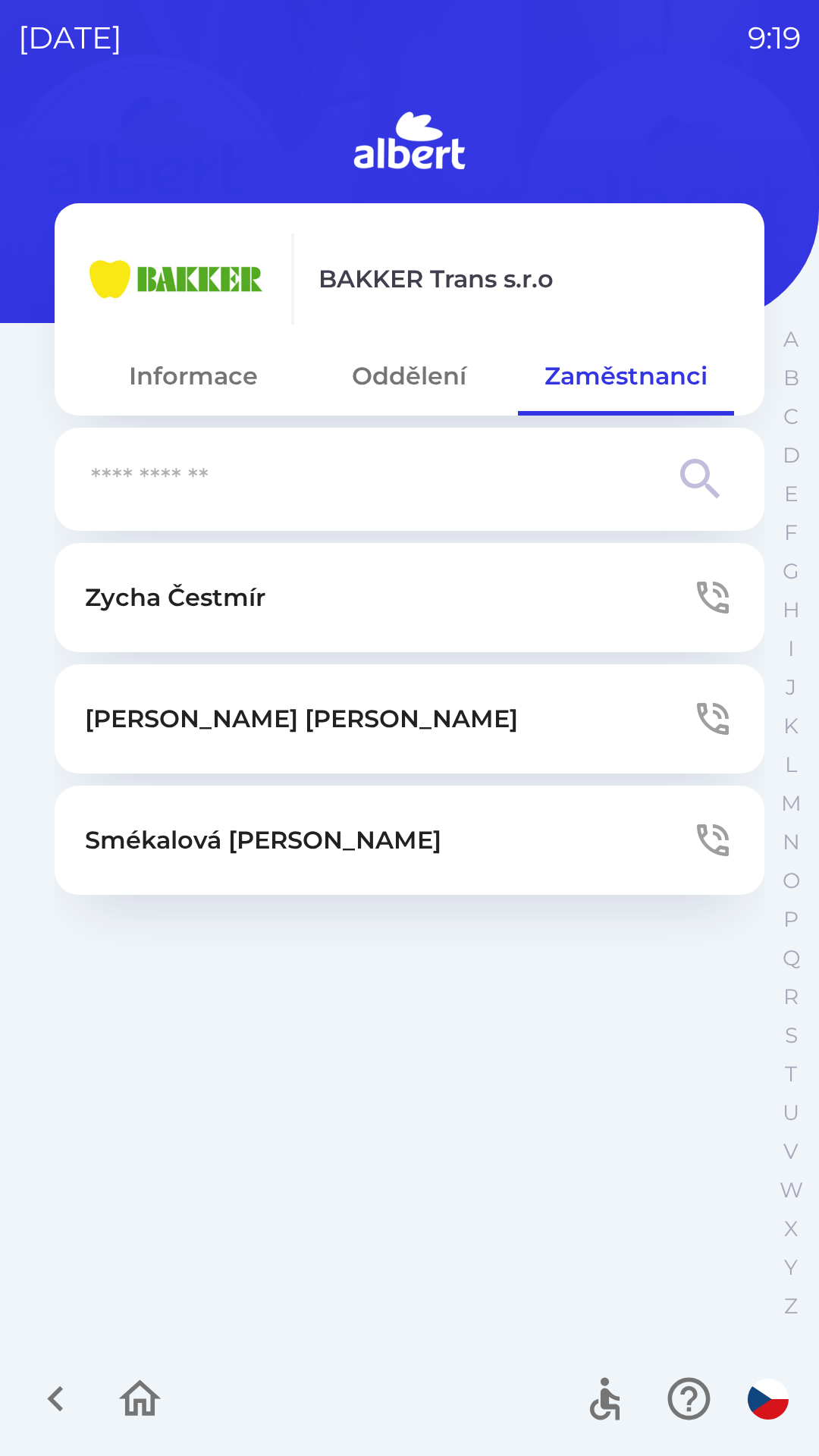
click at [441, 826] on button "[PERSON_NAME]" at bounding box center [410, 839] width 710 height 109
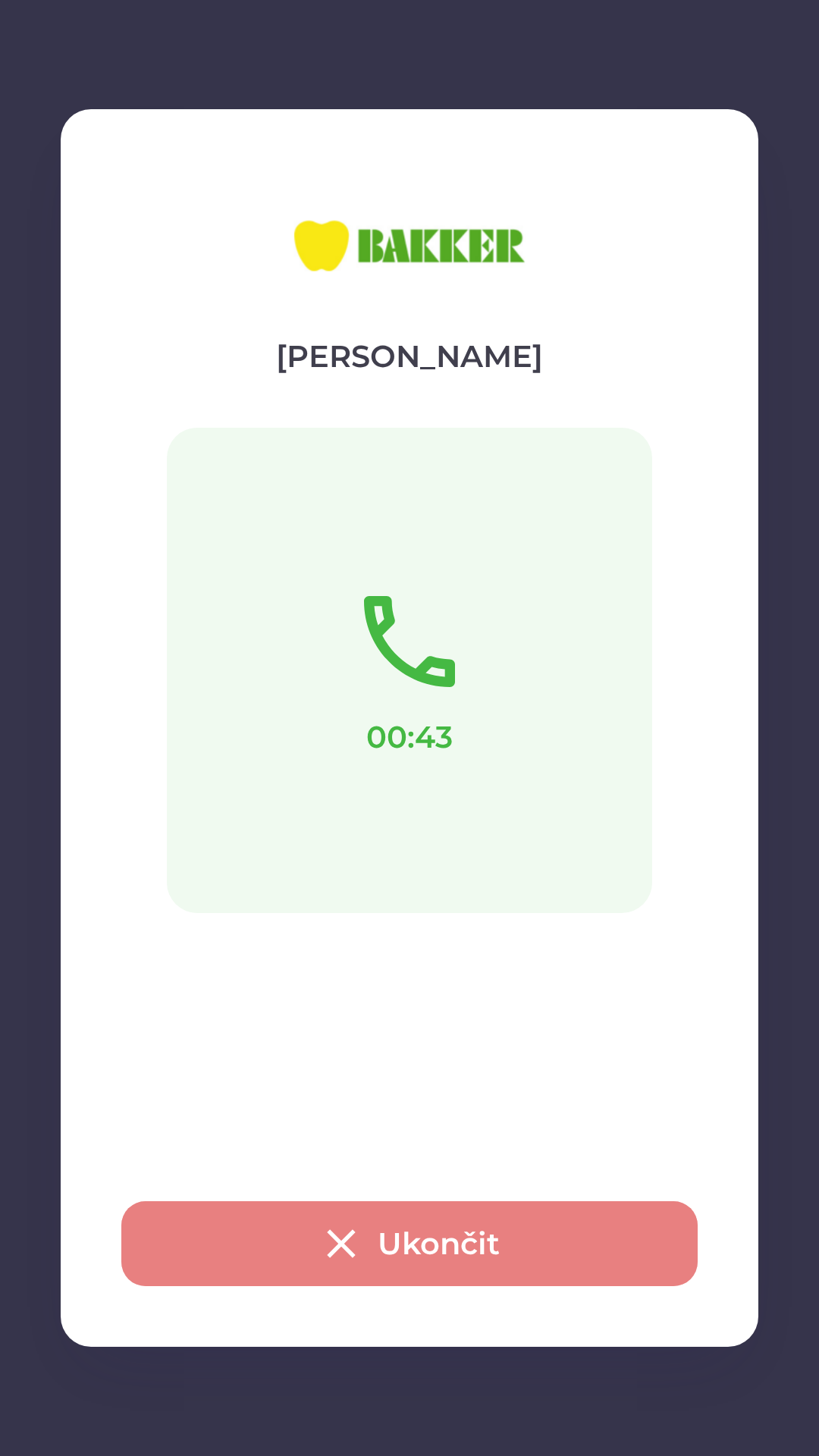
click at [418, 1240] on button "Ukončit" at bounding box center [410, 1242] width 576 height 85
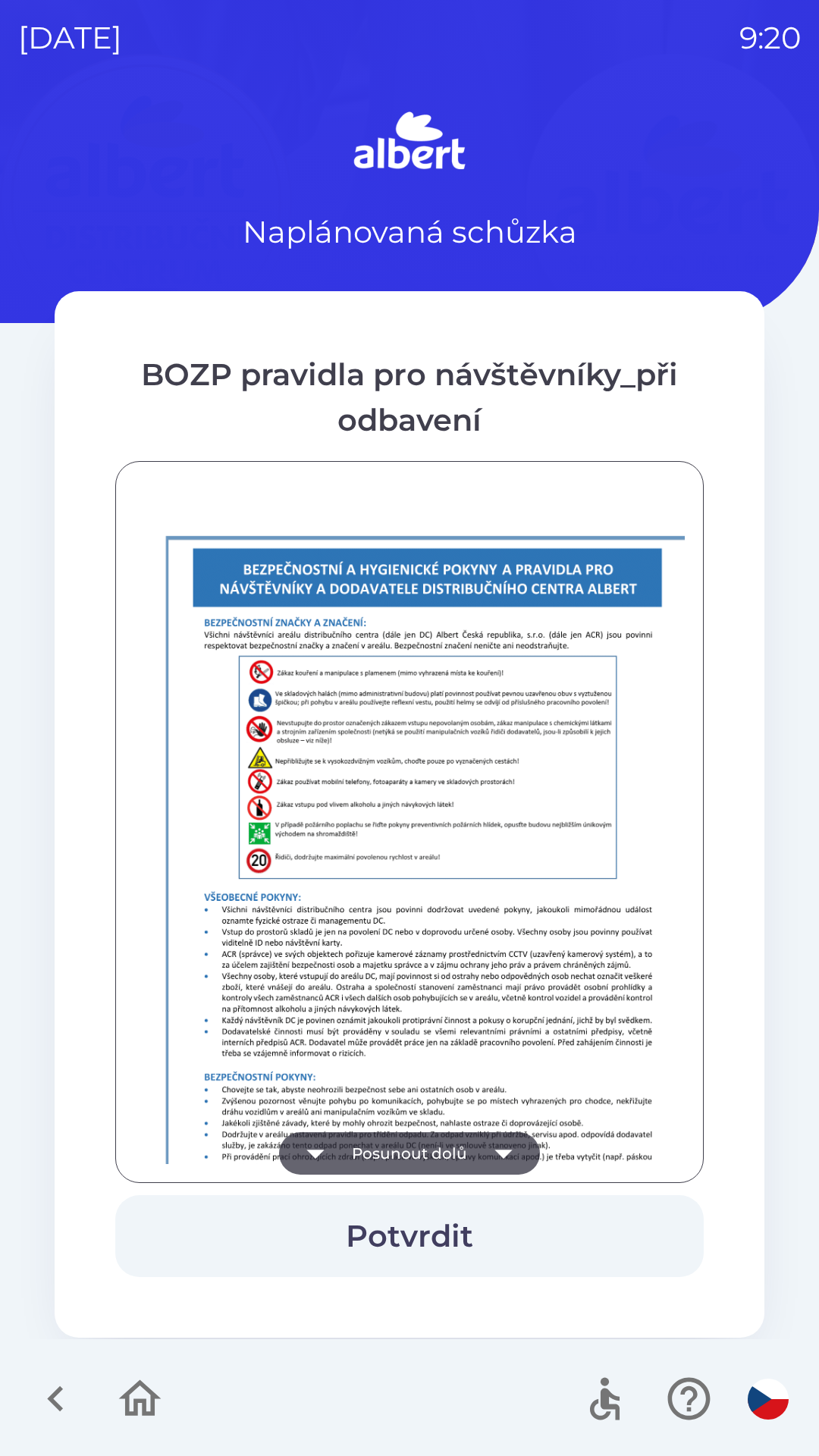
click at [432, 1227] on button "Potvrdit" at bounding box center [409, 1236] width 588 height 82
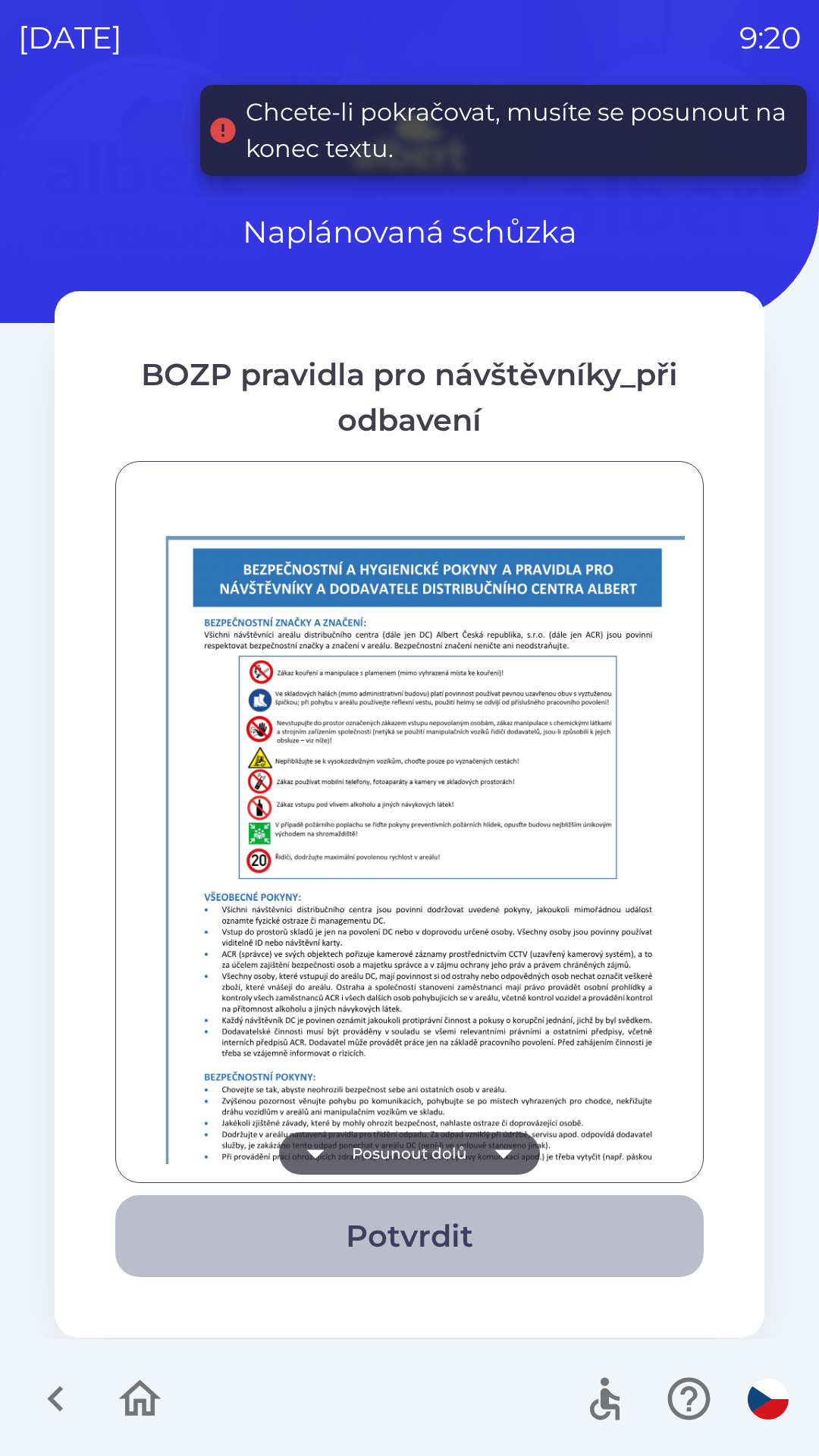
click at [429, 1238] on button "Potvrdit" at bounding box center [409, 1236] width 588 height 82
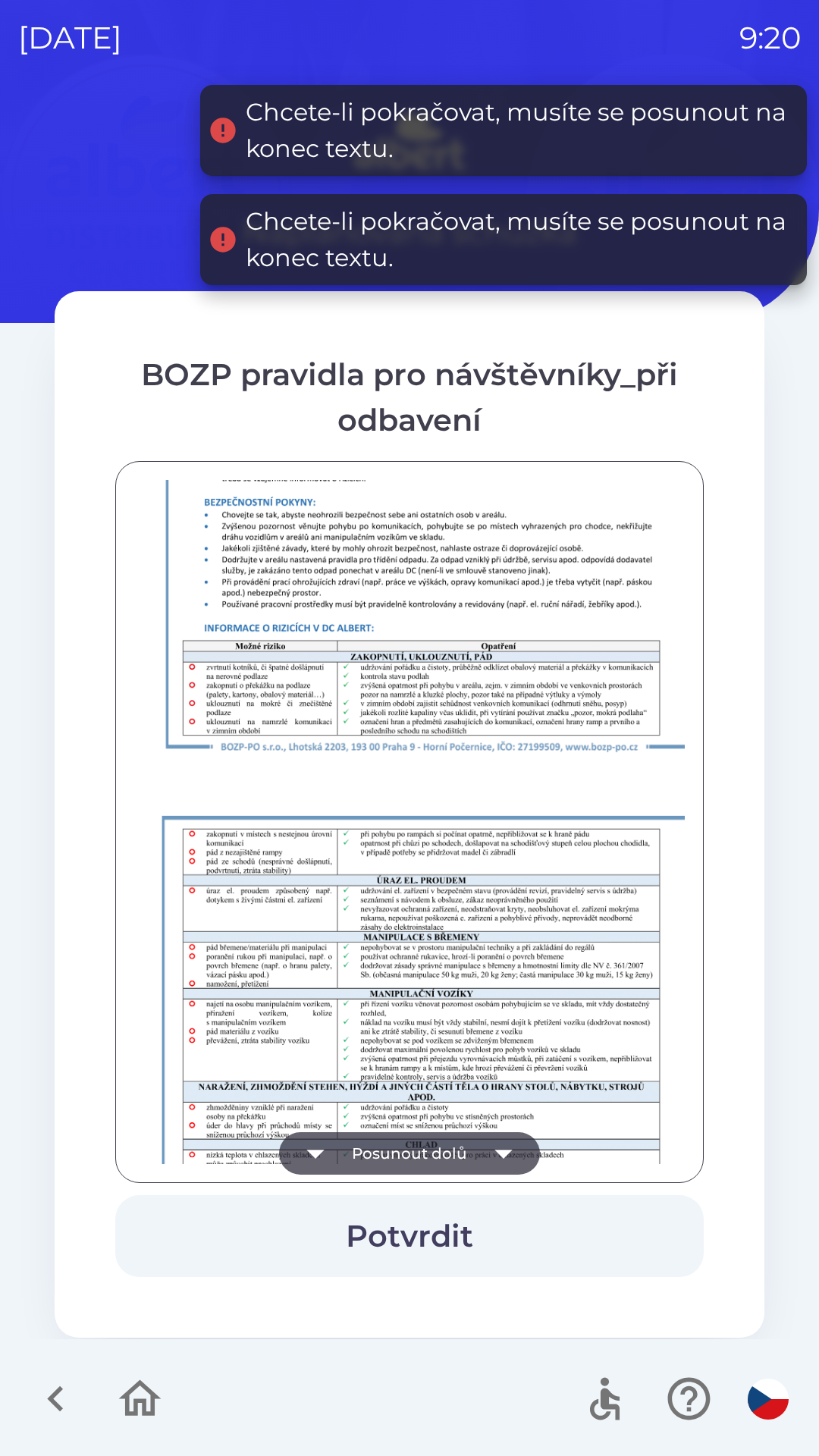
scroll to position [1065, 0]
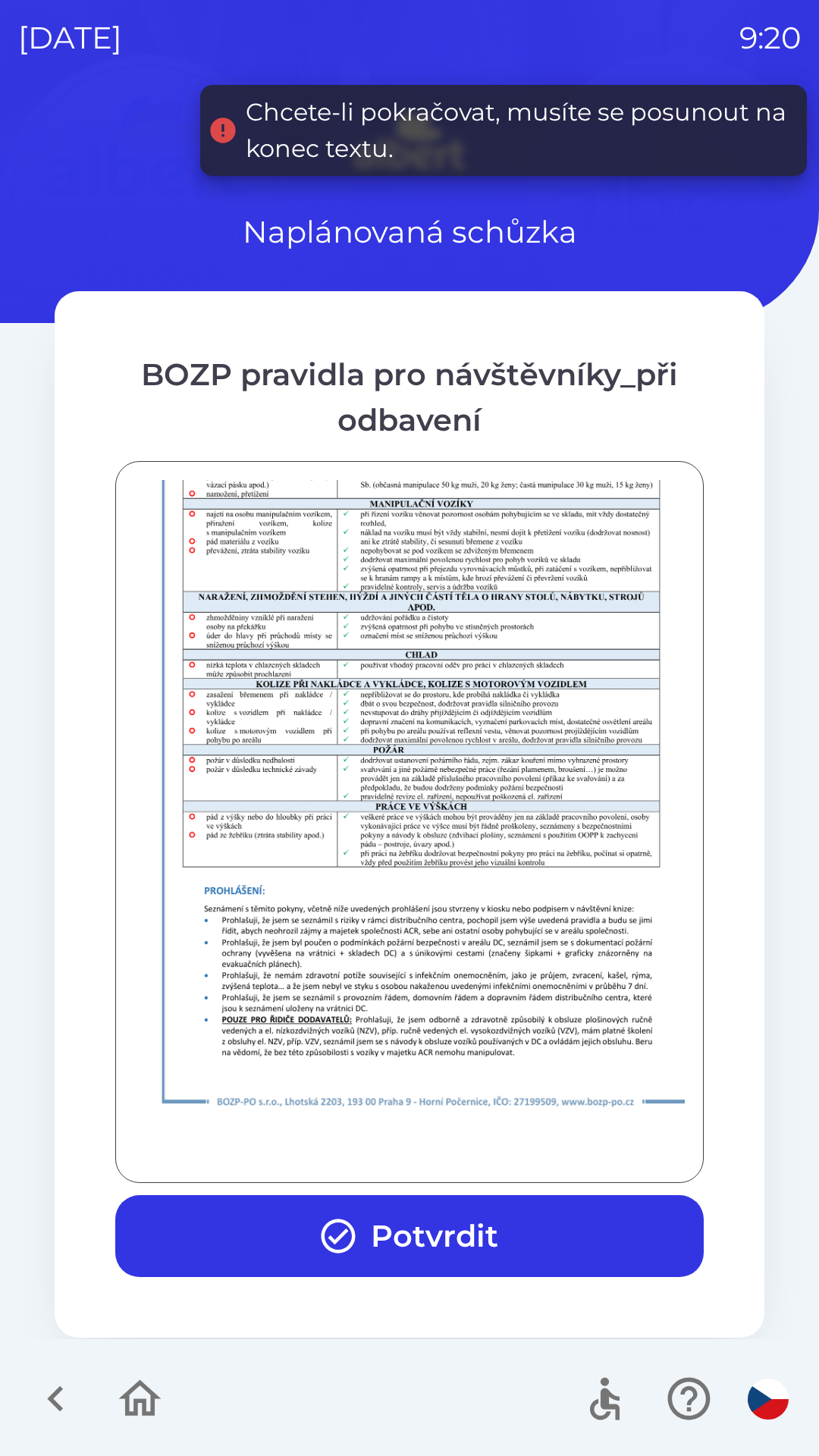
click at [429, 1234] on button "Potvrdit" at bounding box center [409, 1236] width 588 height 82
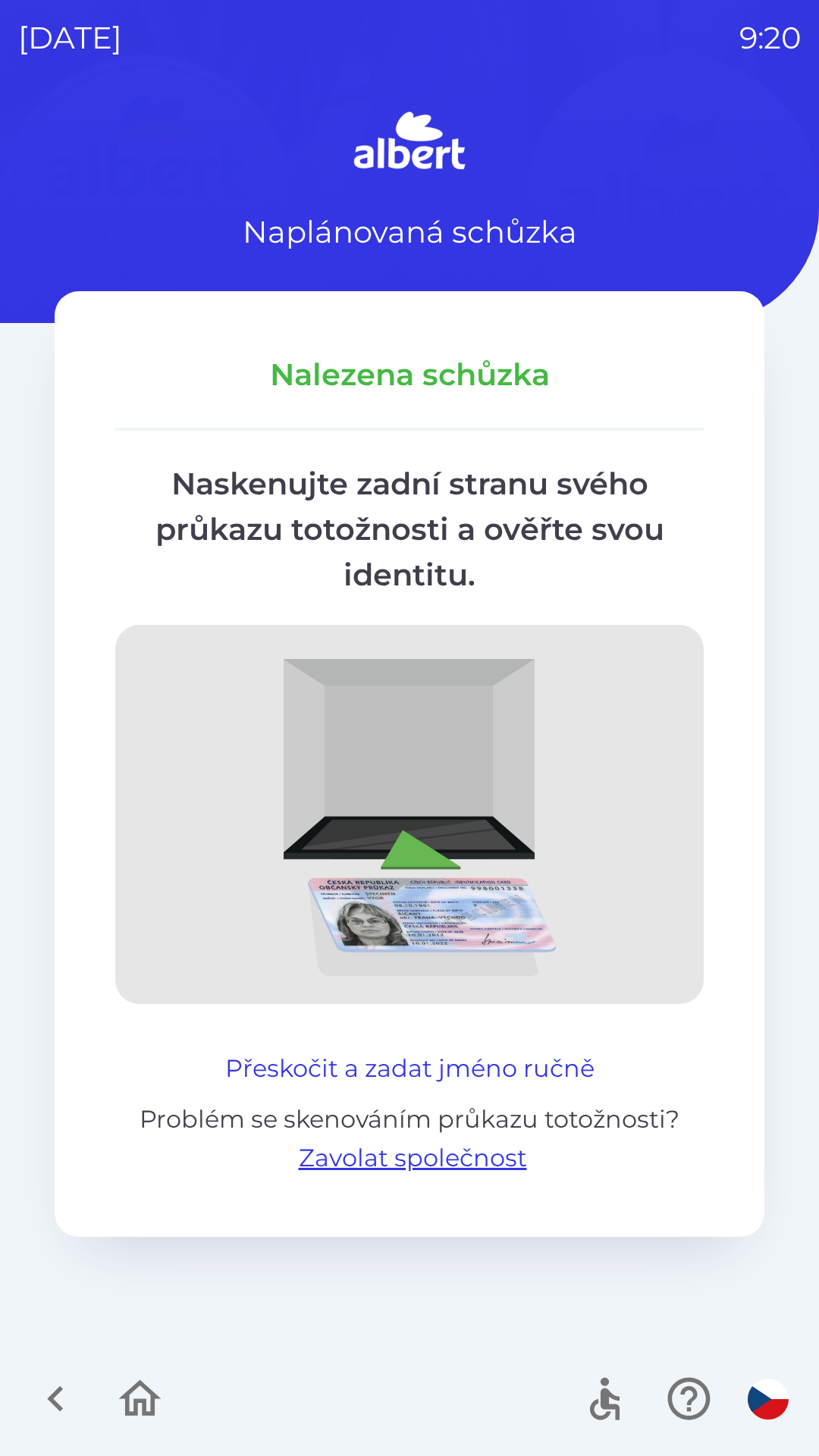
click at [492, 1077] on button "Přeskočit a zadat jméno ručně" at bounding box center [410, 1068] width 381 height 36
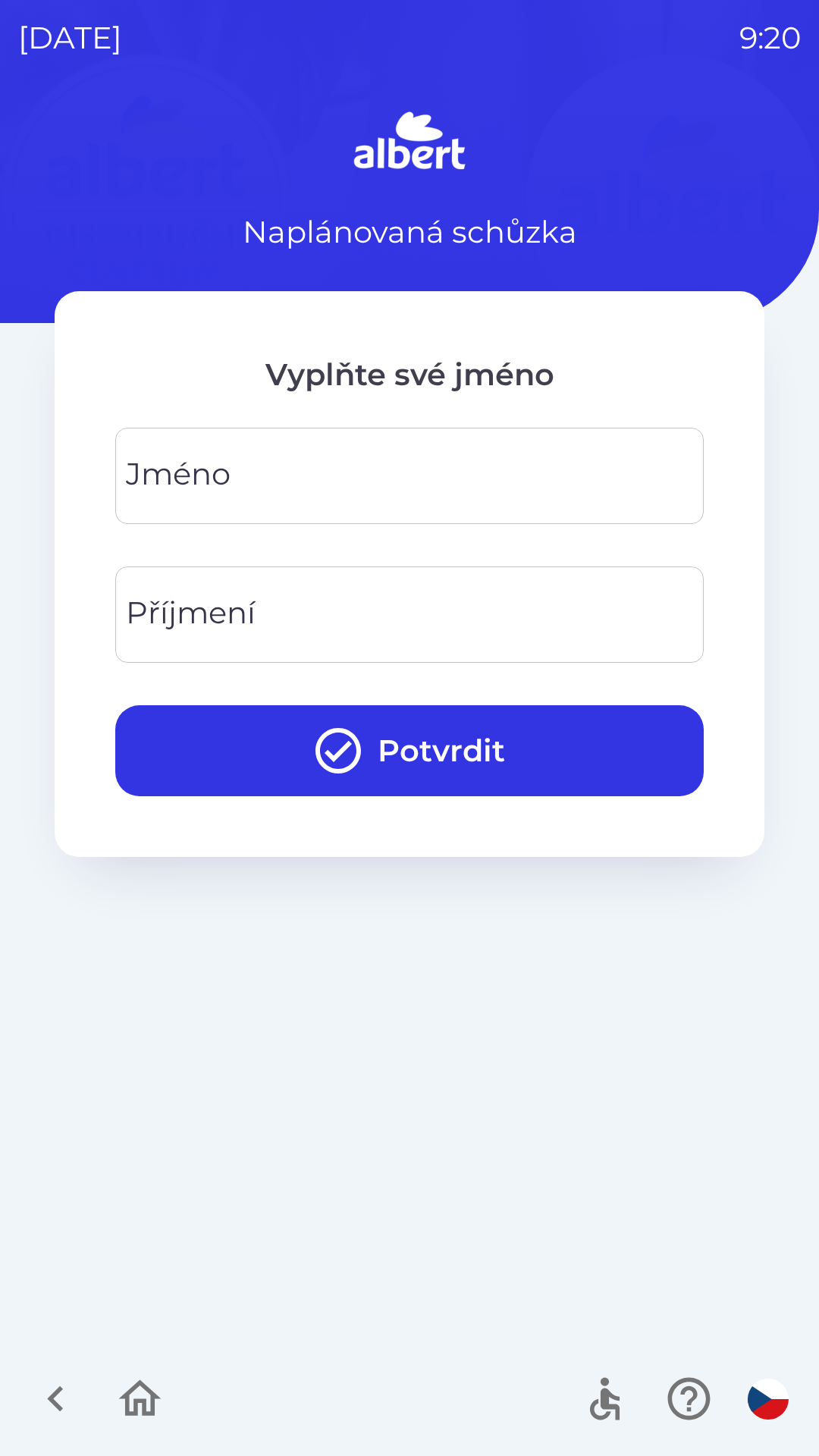
click at [295, 491] on input "Jméno" at bounding box center [410, 476] width 552 height 59
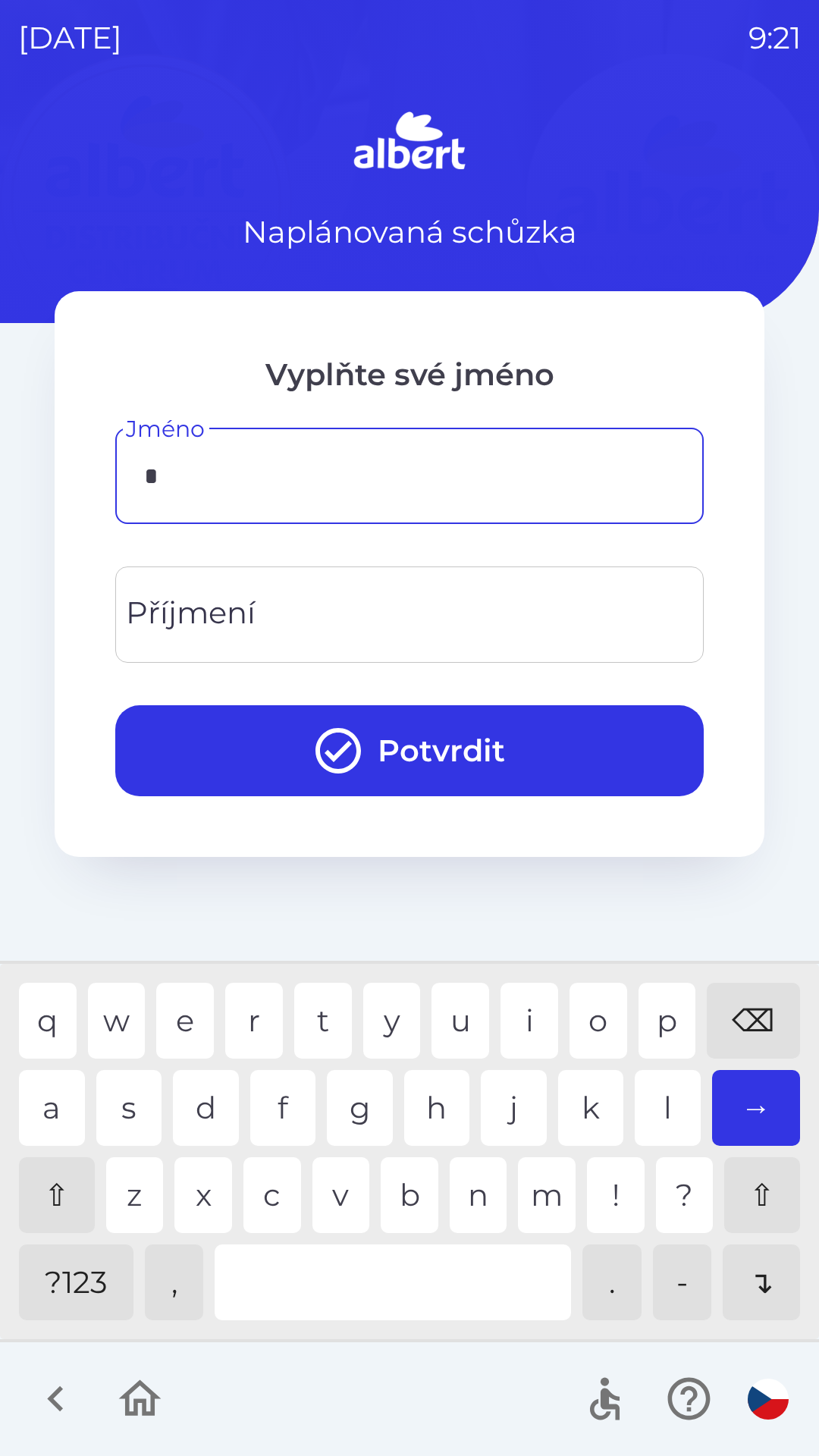
click at [121, 1100] on div "s" at bounding box center [129, 1108] width 66 height 76
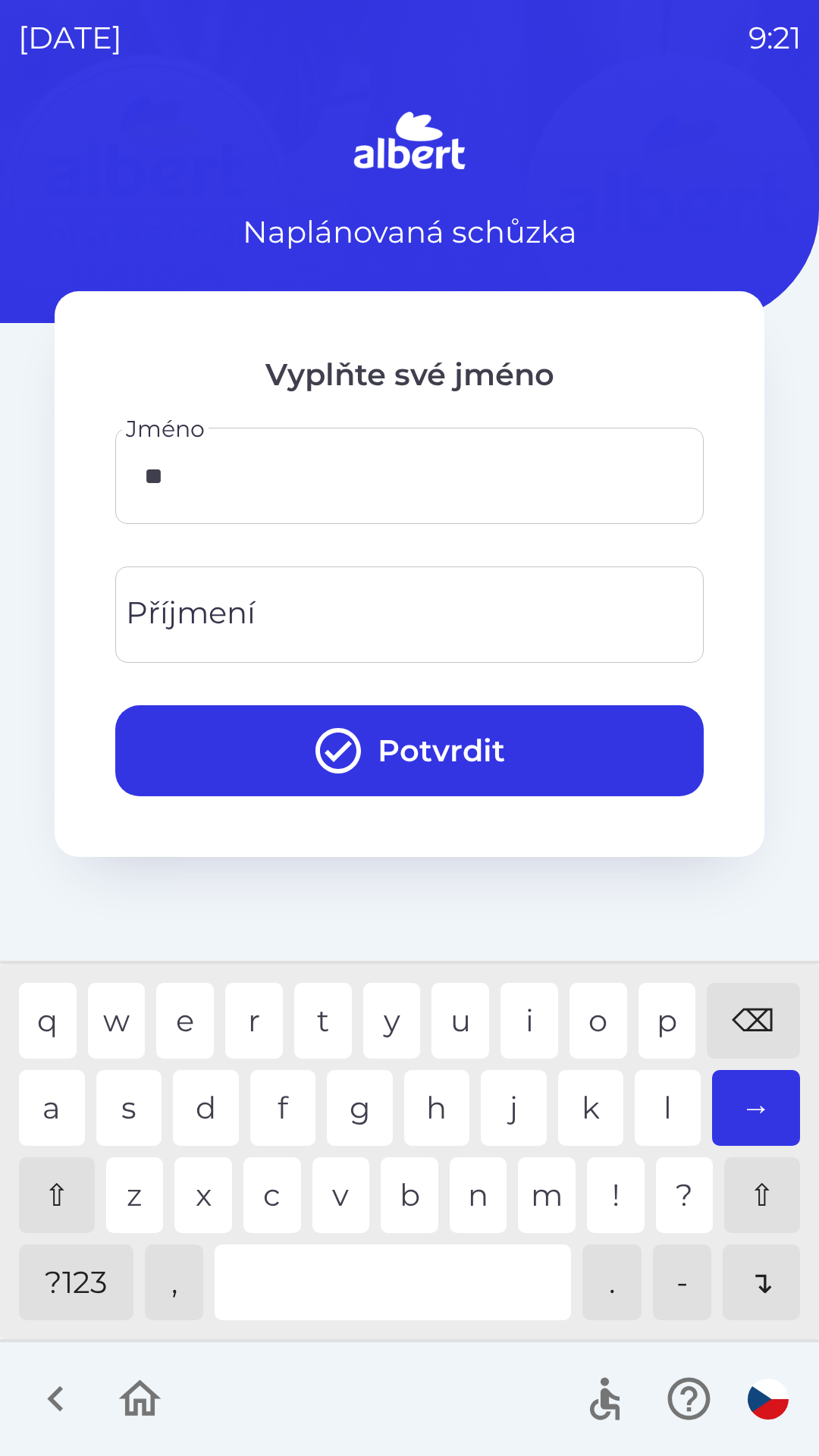
click at [340, 1193] on div "v" at bounding box center [341, 1195] width 58 height 76
click at [537, 1005] on div "i" at bounding box center [530, 1020] width 58 height 76
click at [258, 1008] on div "r" at bounding box center [254, 1020] width 58 height 76
click at [365, 1098] on div "g" at bounding box center [360, 1108] width 66 height 76
click at [387, 1009] on div "y" at bounding box center [392, 1020] width 58 height 76
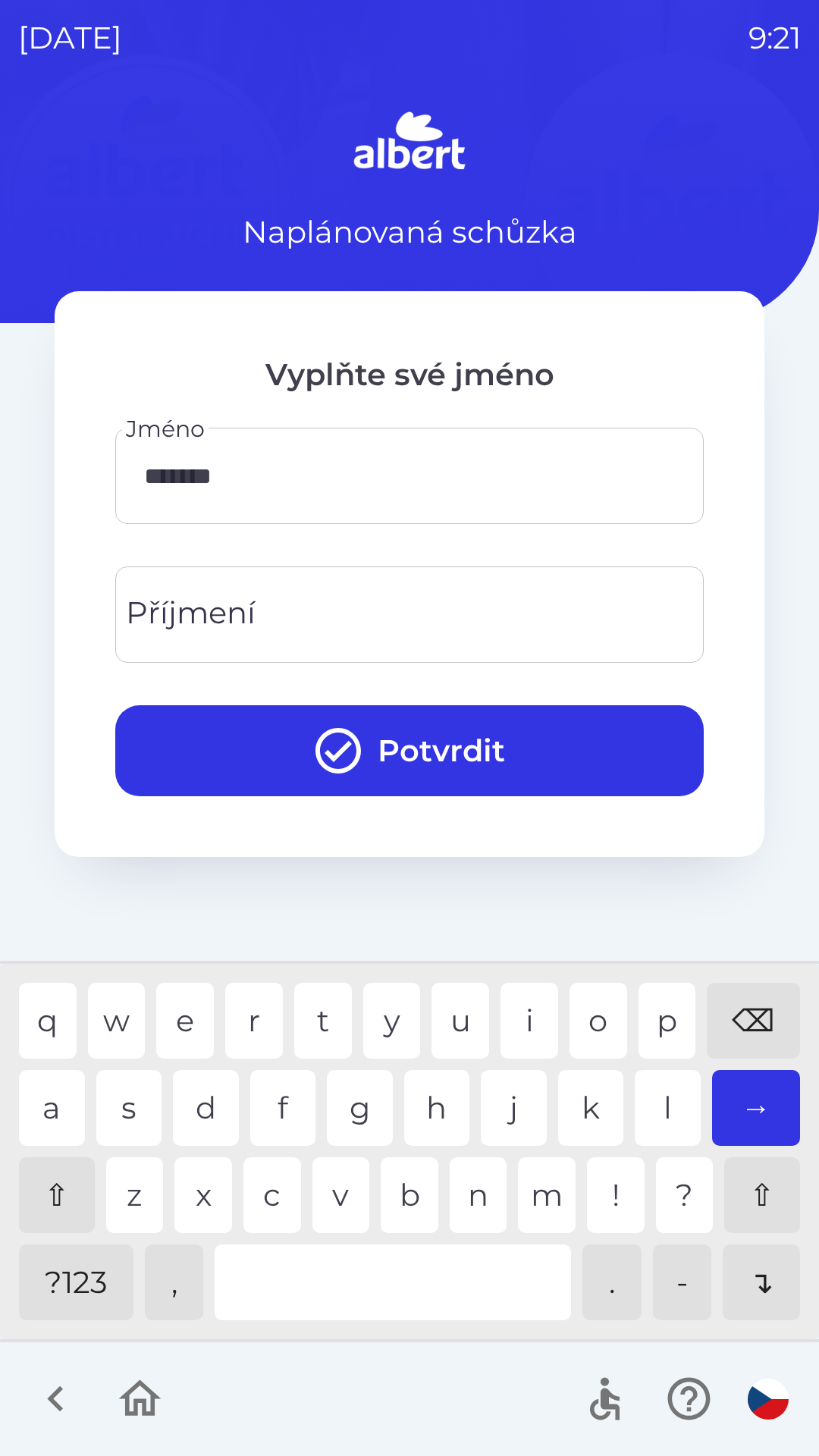
click at [478, 1182] on div "n" at bounding box center [479, 1195] width 58 height 76
click at [698, 451] on div "******* Jméno" at bounding box center [409, 476] width 588 height 97
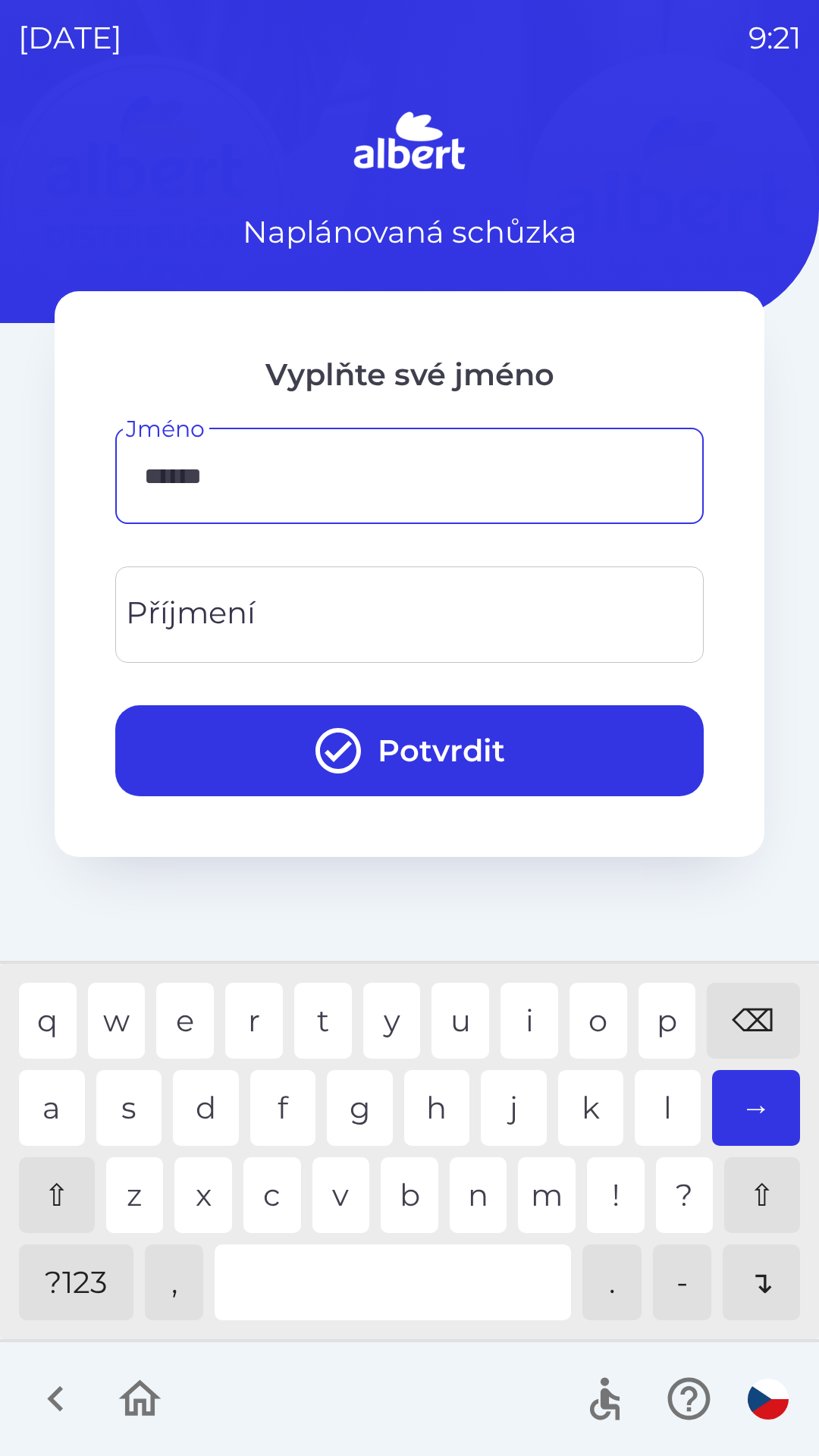
click at [752, 1004] on div "⌫" at bounding box center [753, 1020] width 93 height 76
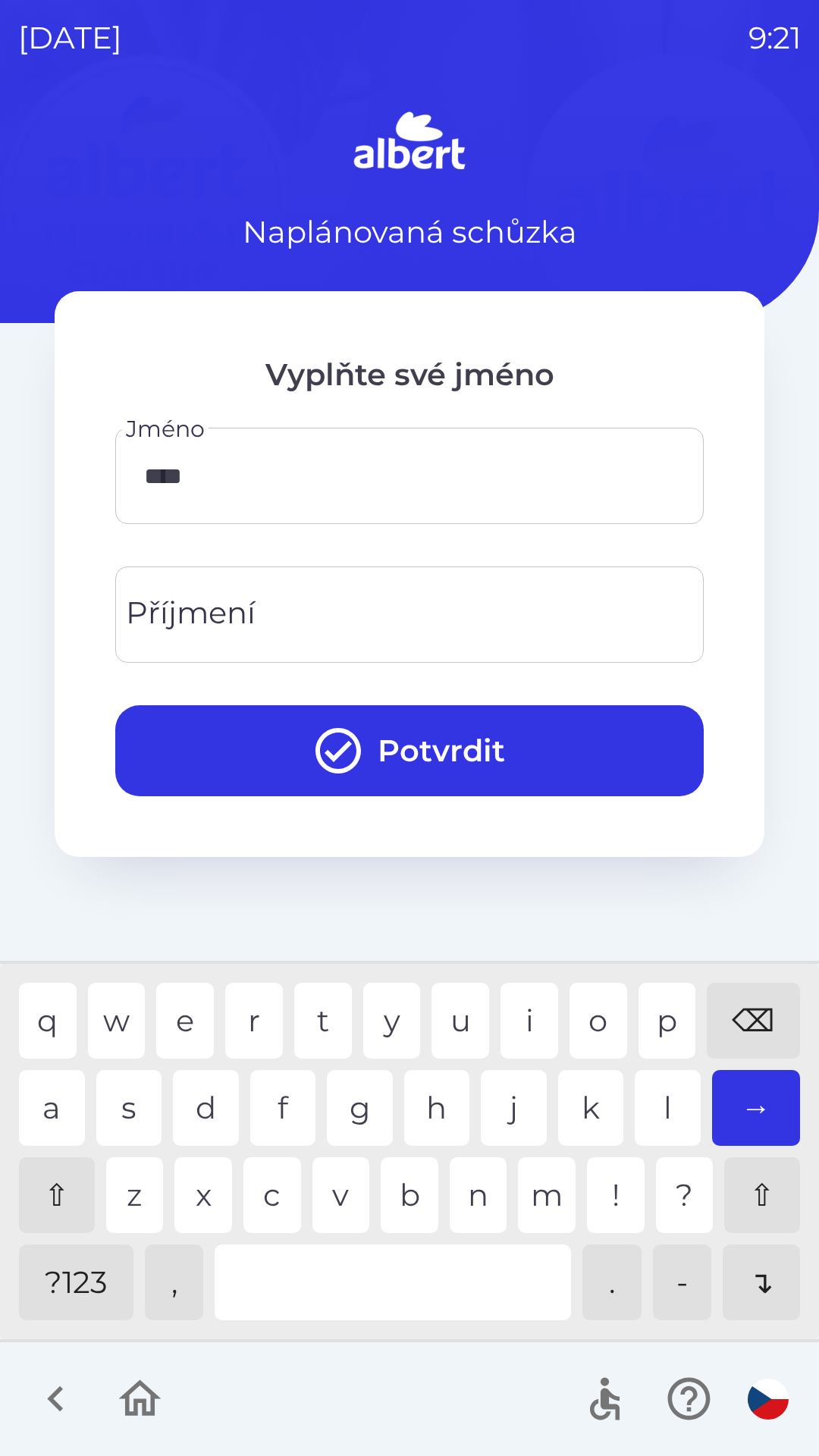
click at [752, 1010] on div "⌫" at bounding box center [753, 1020] width 93 height 76
click at [752, 1009] on div "⌫" at bounding box center [753, 1020] width 93 height 76
click at [172, 1009] on div "e" at bounding box center [185, 1020] width 58 height 76
click at [255, 1017] on div "r" at bounding box center [254, 1020] width 58 height 76
click at [433, 1095] on div "h" at bounding box center [437, 1108] width 66 height 76
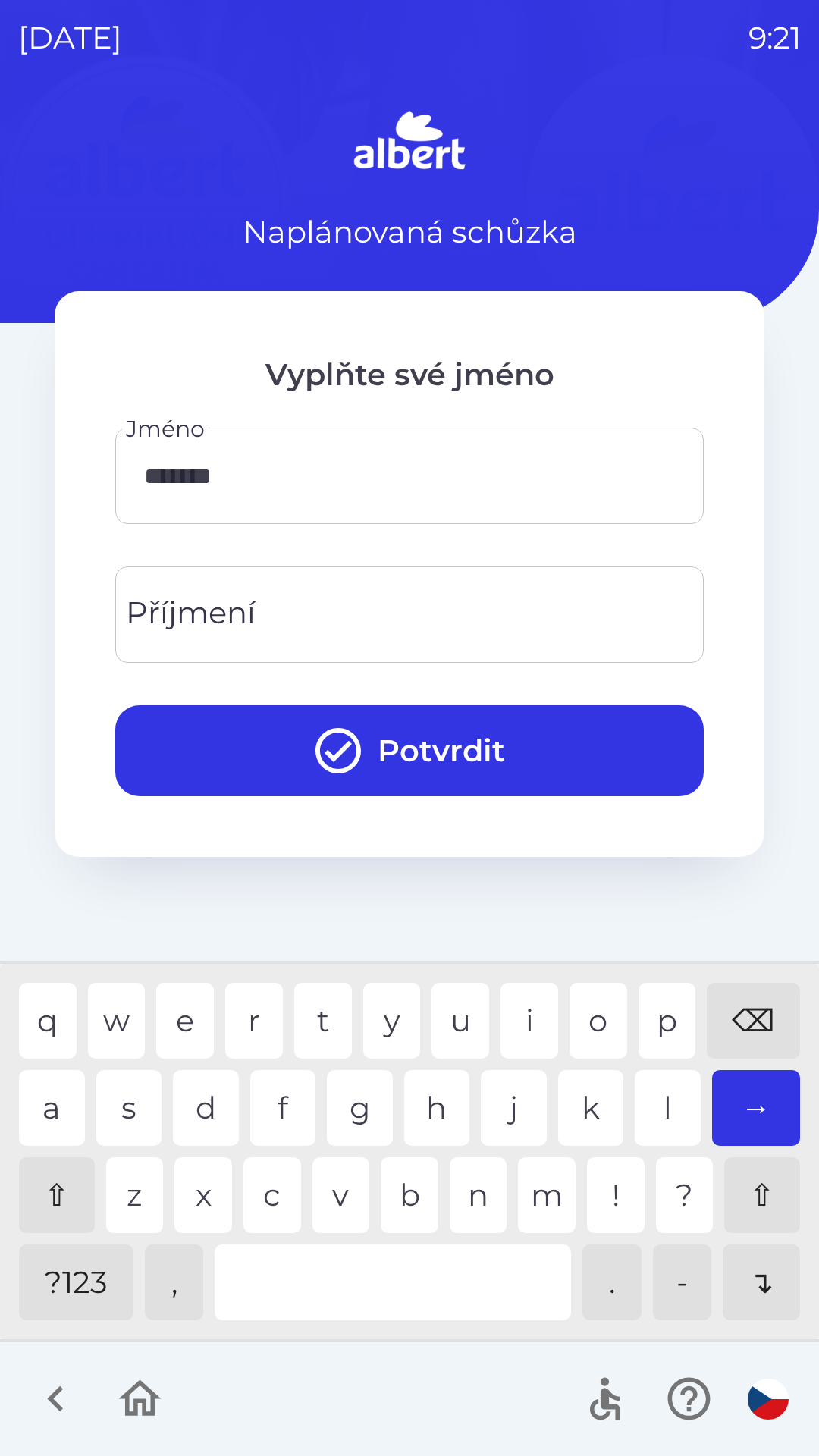
click at [427, 1265] on div at bounding box center [392, 1282] width 356 height 76
click at [525, 1016] on div "i" at bounding box center [530, 1020] width 58 height 76
click at [758, 1017] on div "⌫" at bounding box center [753, 1020] width 93 height 76
click at [752, 1023] on div "⌫" at bounding box center [753, 1020] width 93 height 76
type input "******"
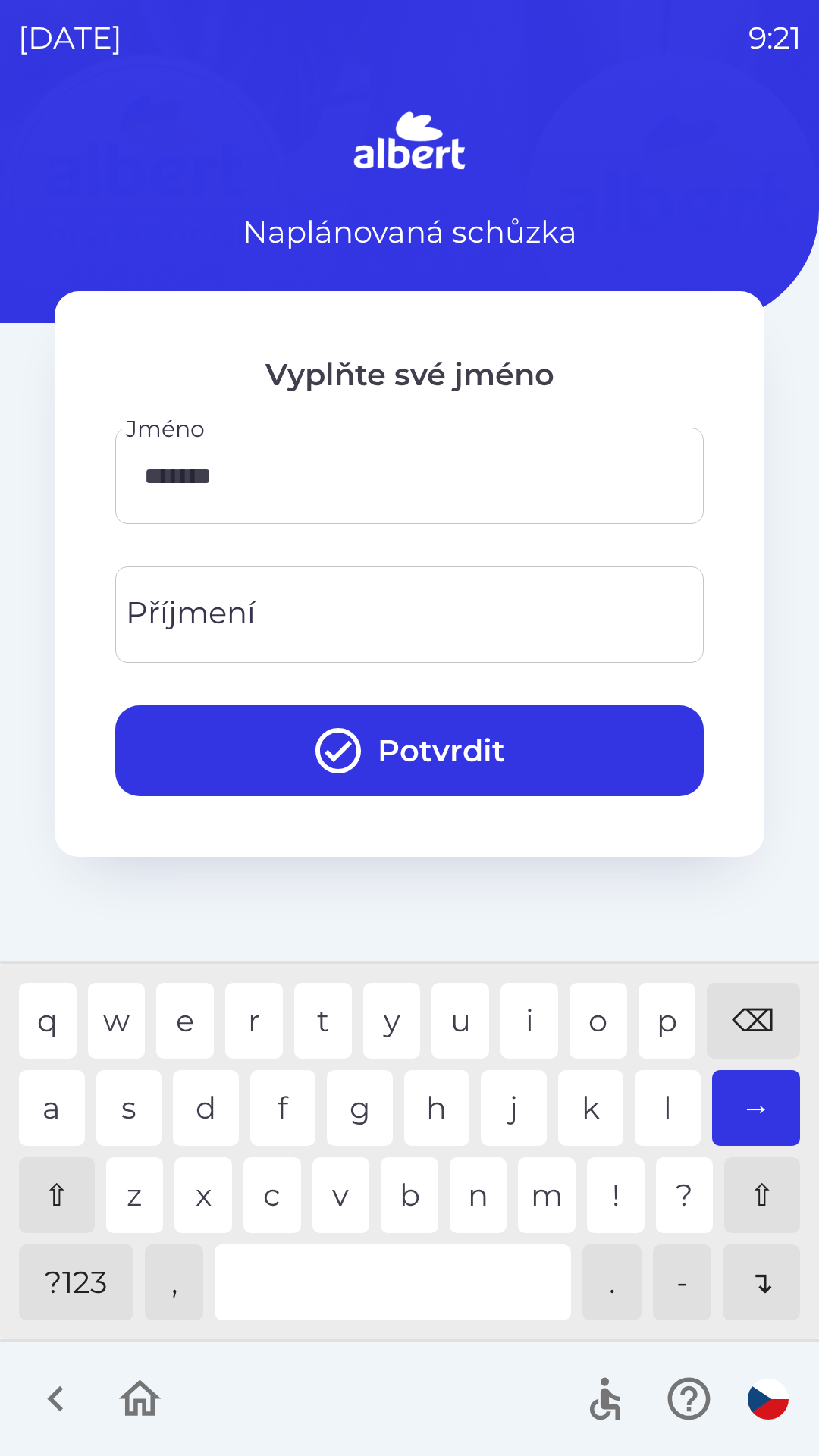
click at [405, 620] on input "Příjmení" at bounding box center [410, 614] width 552 height 59
click at [385, 1023] on div "y" at bounding box center [392, 1020] width 58 height 76
type input "*******"
click at [476, 1188] on div "n" at bounding box center [479, 1195] width 58 height 76
click at [457, 746] on button "Potvrdit" at bounding box center [409, 751] width 588 height 91
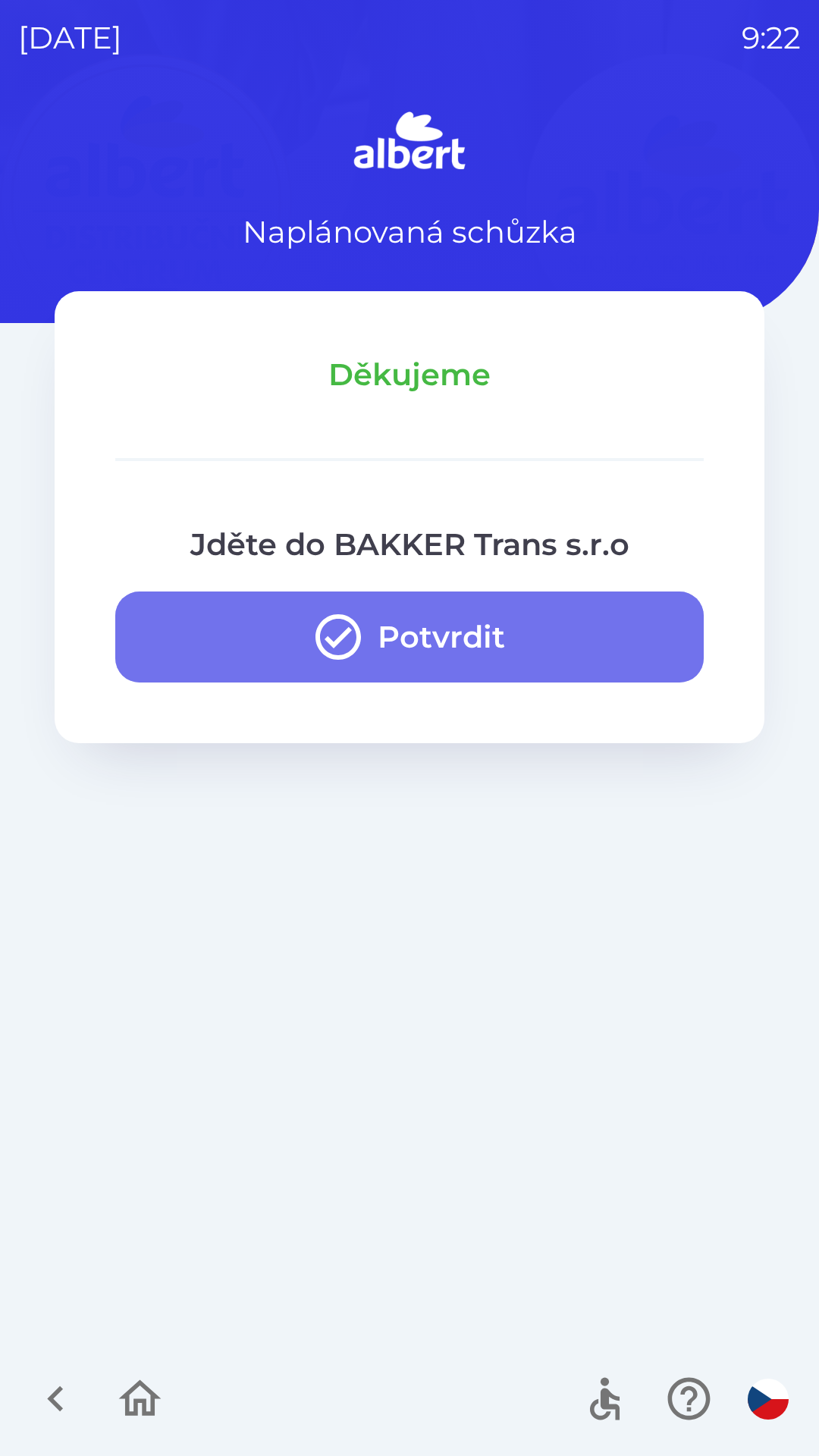
click at [465, 639] on button "Potvrdit" at bounding box center [409, 636] width 588 height 91
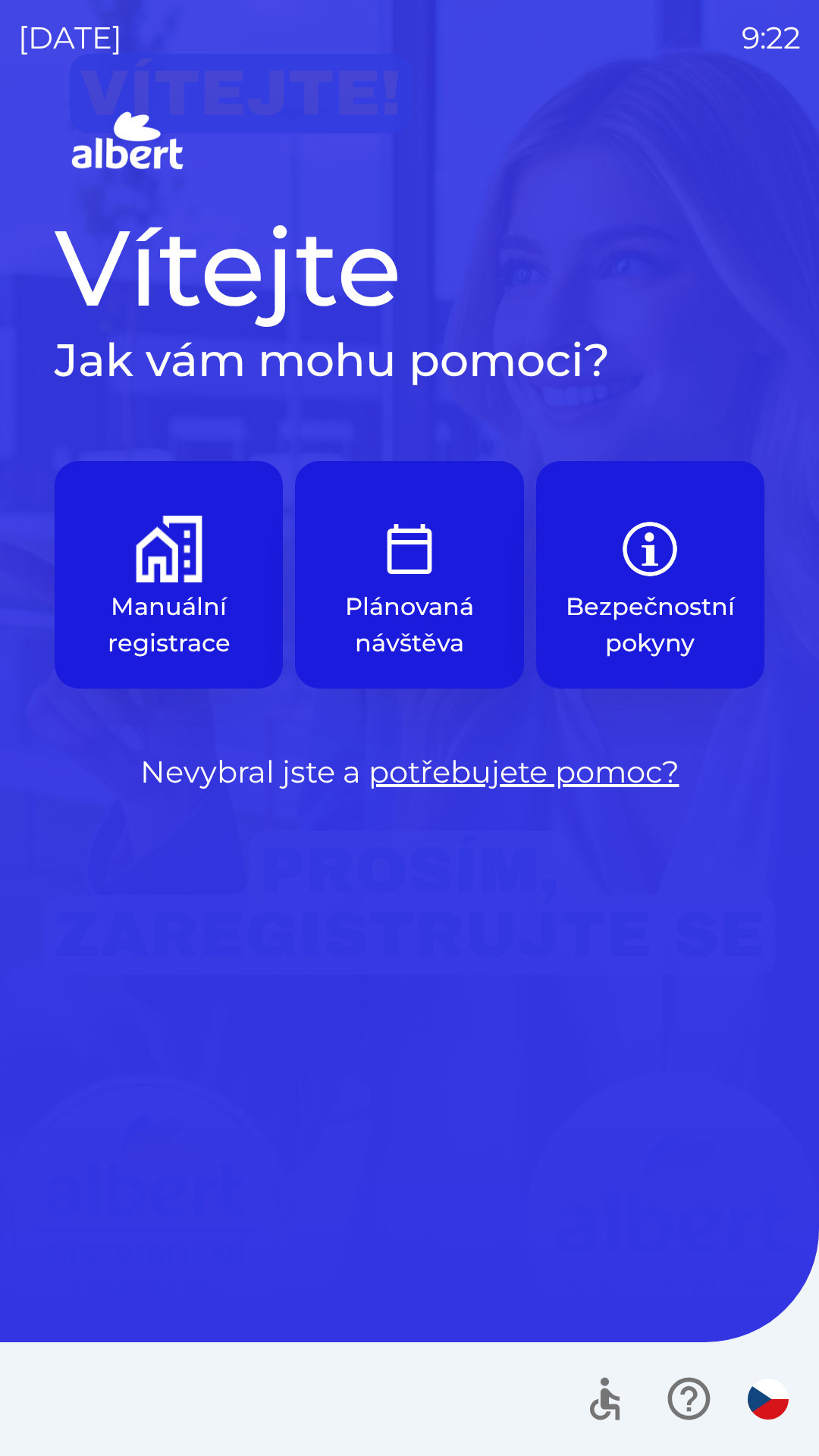
click at [227, 632] on p "Manuální registrace" at bounding box center [168, 624] width 155 height 72
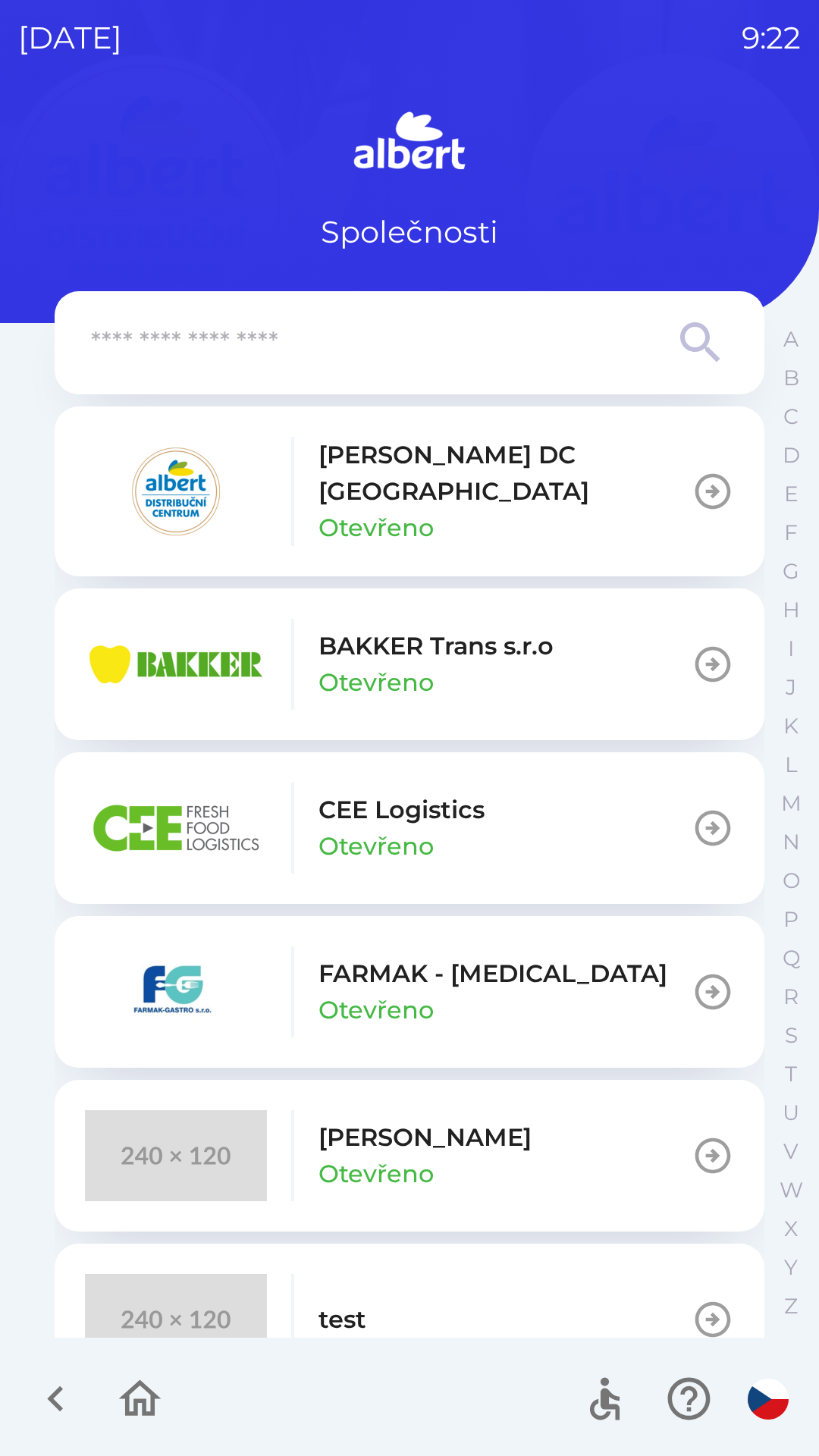
click at [416, 664] on p "Otevřeno" at bounding box center [376, 682] width 115 height 36
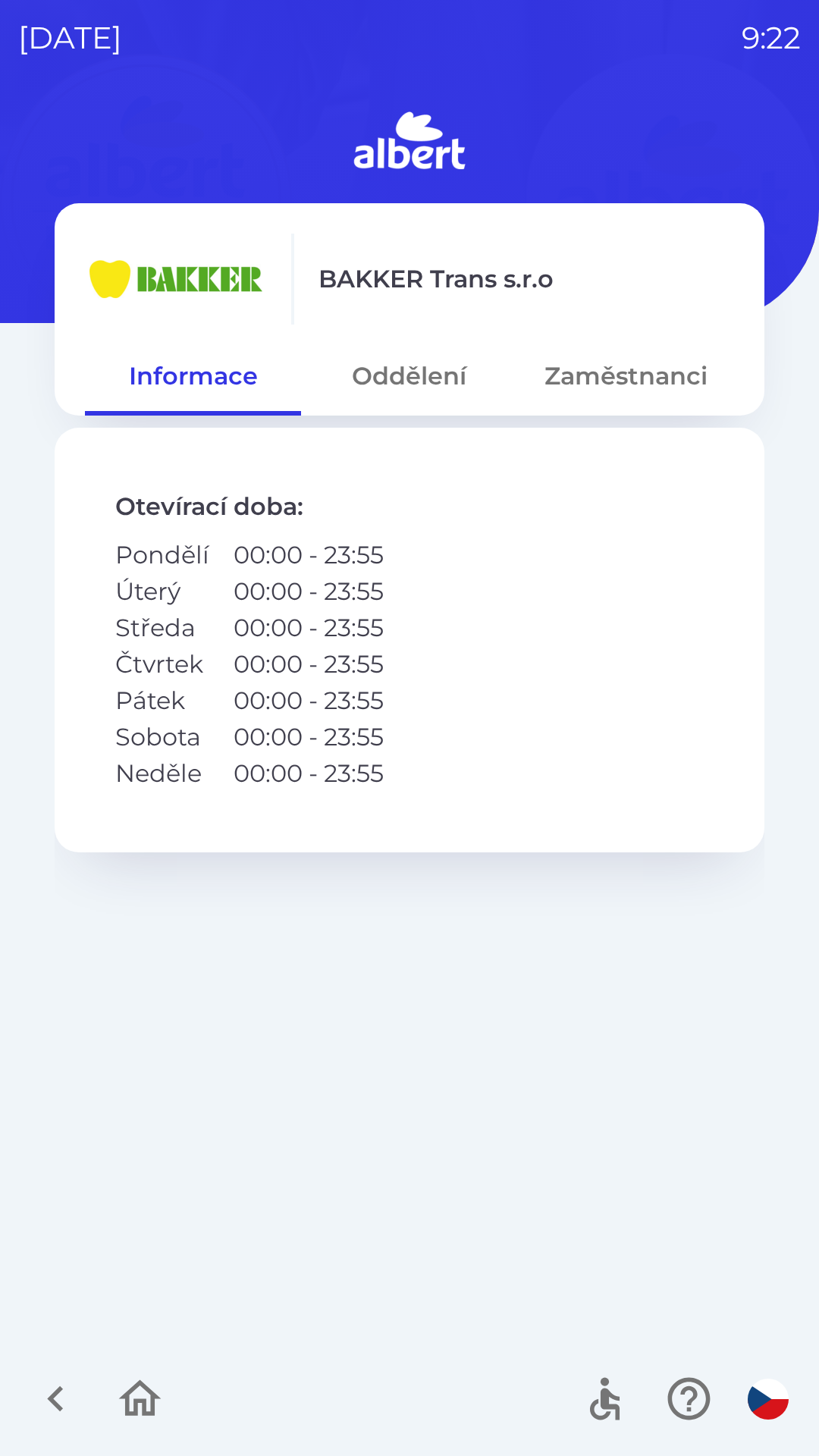
click at [436, 381] on button "Oddělení" at bounding box center [409, 375] width 217 height 55
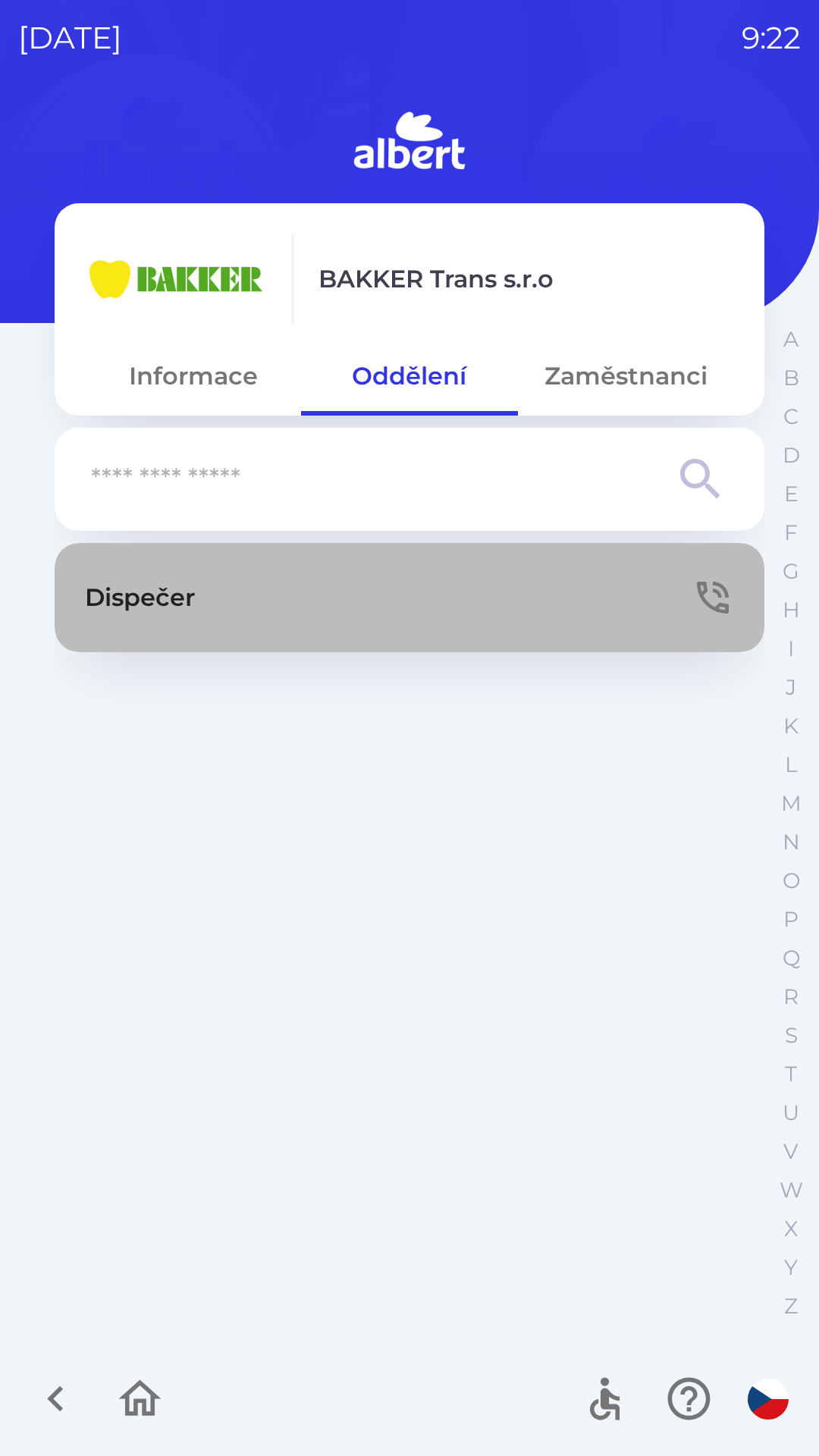
click at [385, 588] on button "Dispečer" at bounding box center [410, 597] width 710 height 109
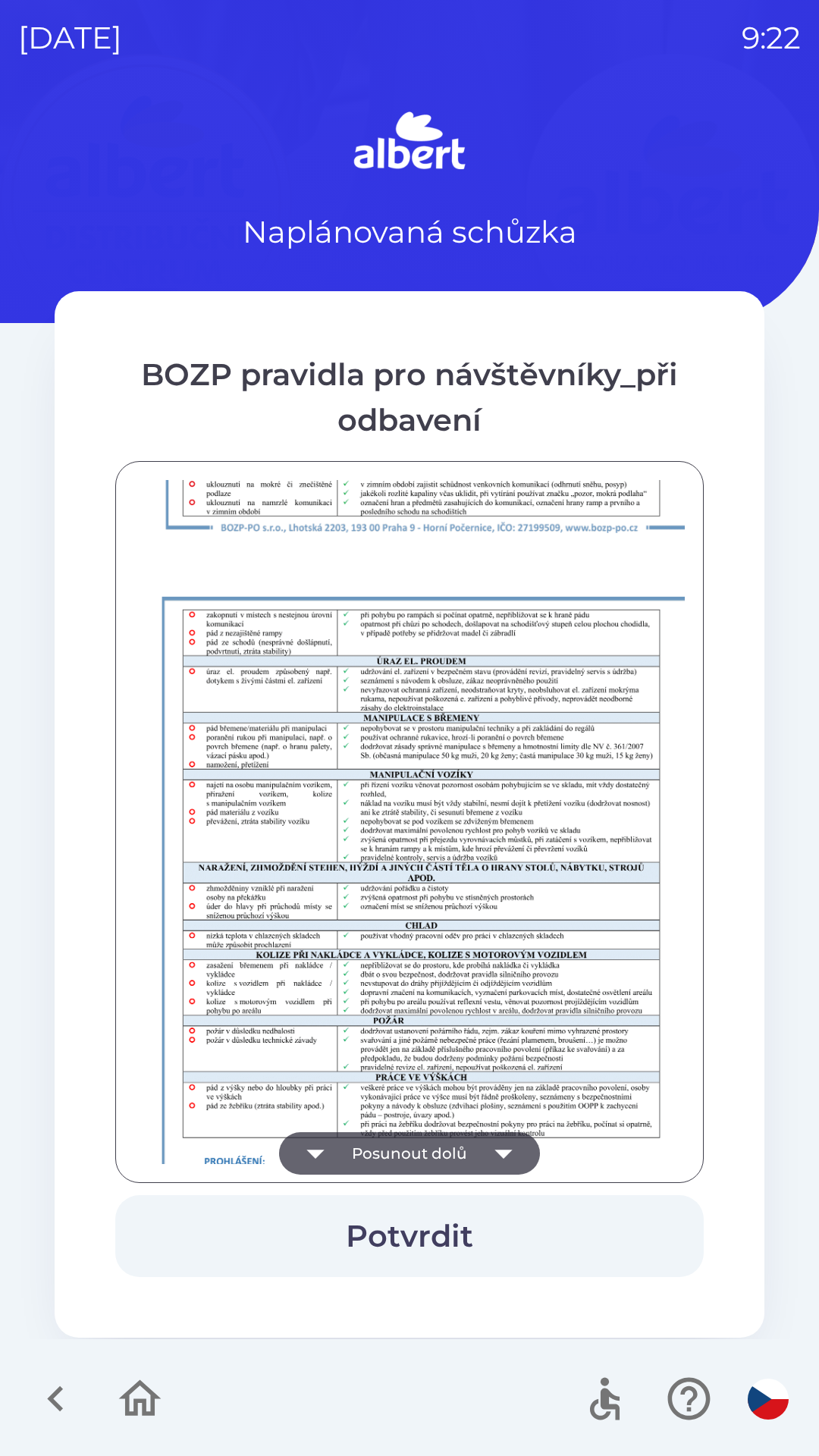
scroll to position [1065, 0]
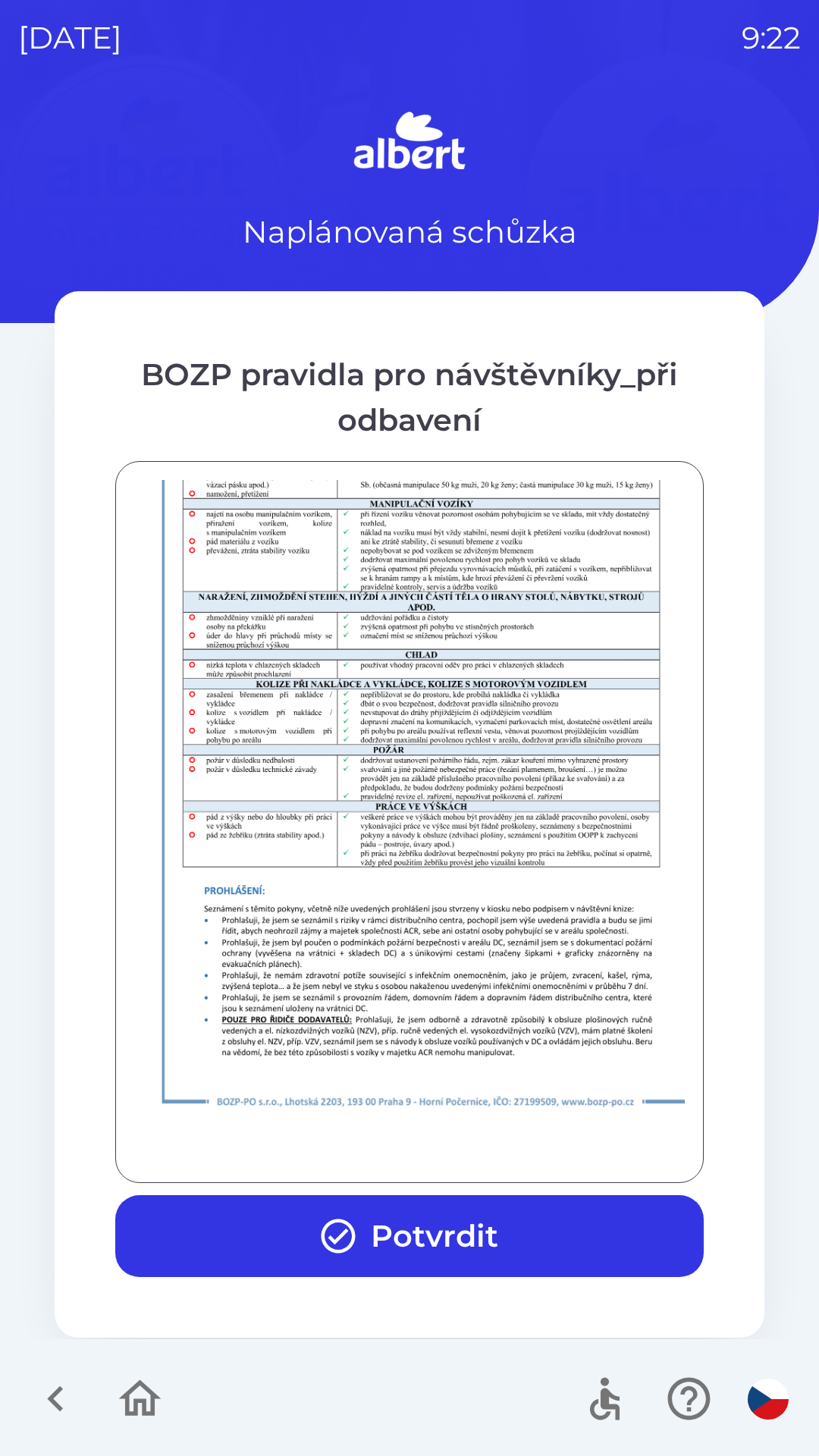
click at [403, 1235] on button "Potvrdit" at bounding box center [409, 1236] width 588 height 82
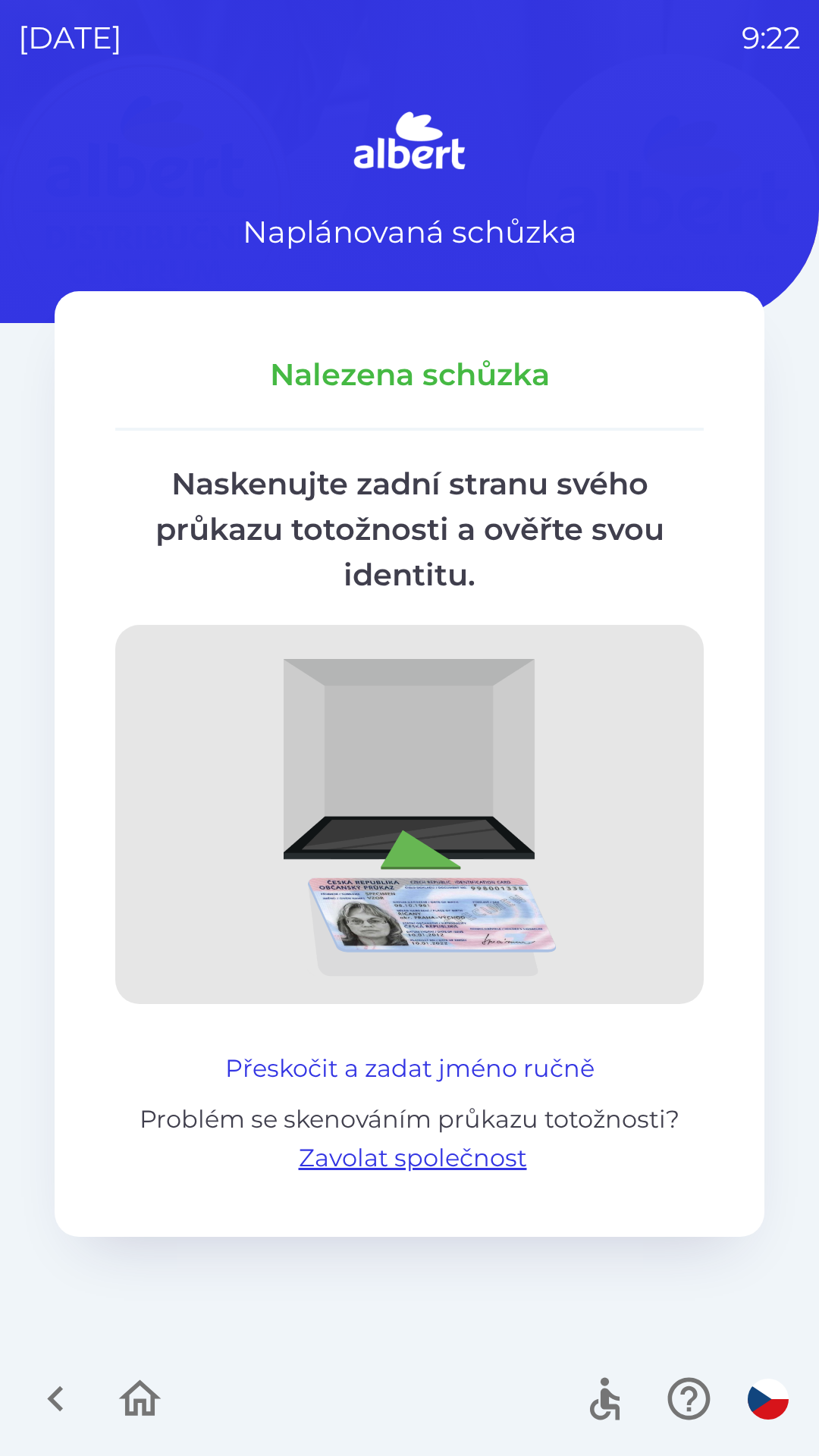
click at [418, 1070] on button "Přeskočit a zadat jméno ručně" at bounding box center [410, 1068] width 381 height 36
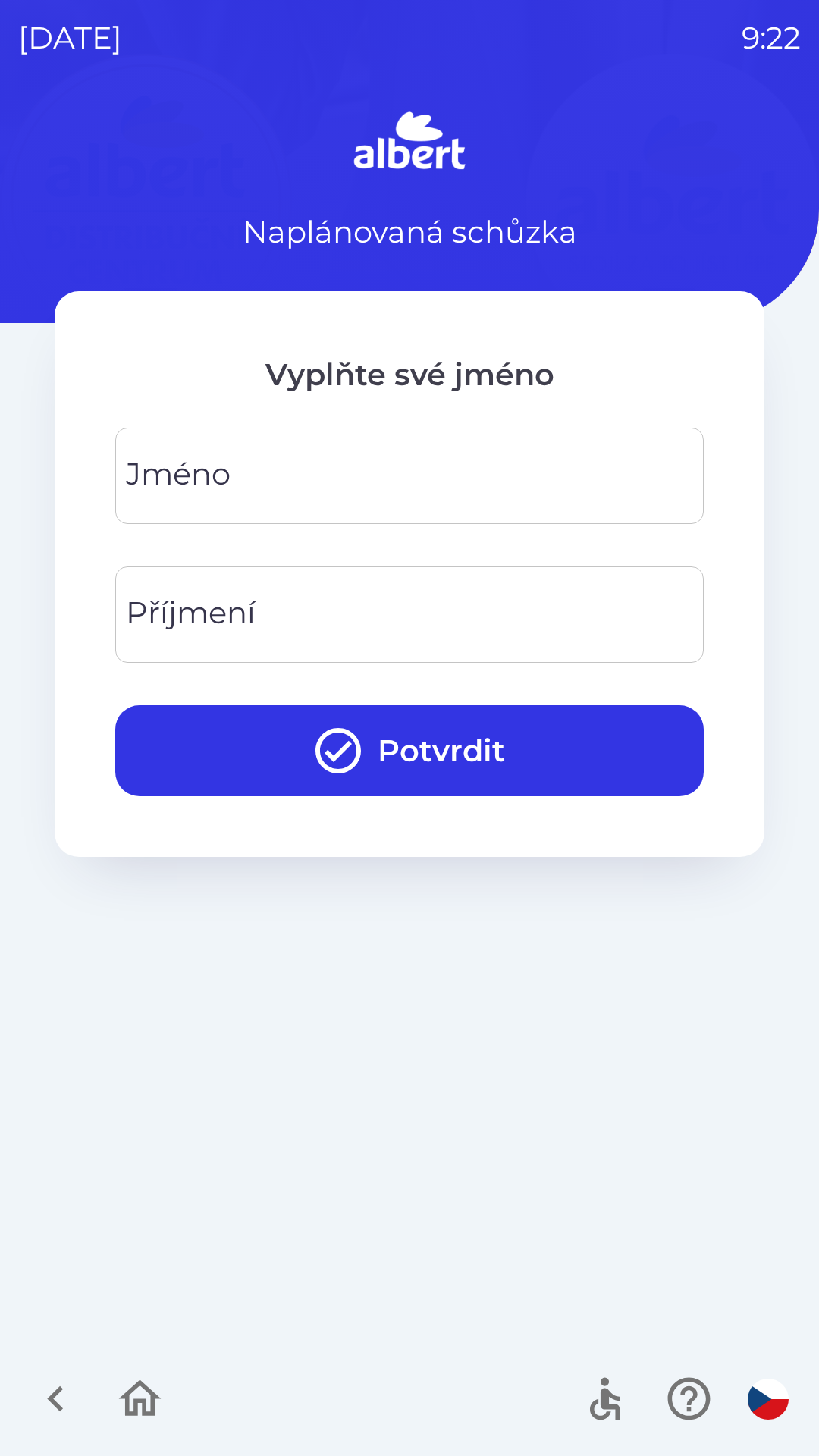
click at [448, 479] on input "Jméno" at bounding box center [410, 476] width 552 height 59
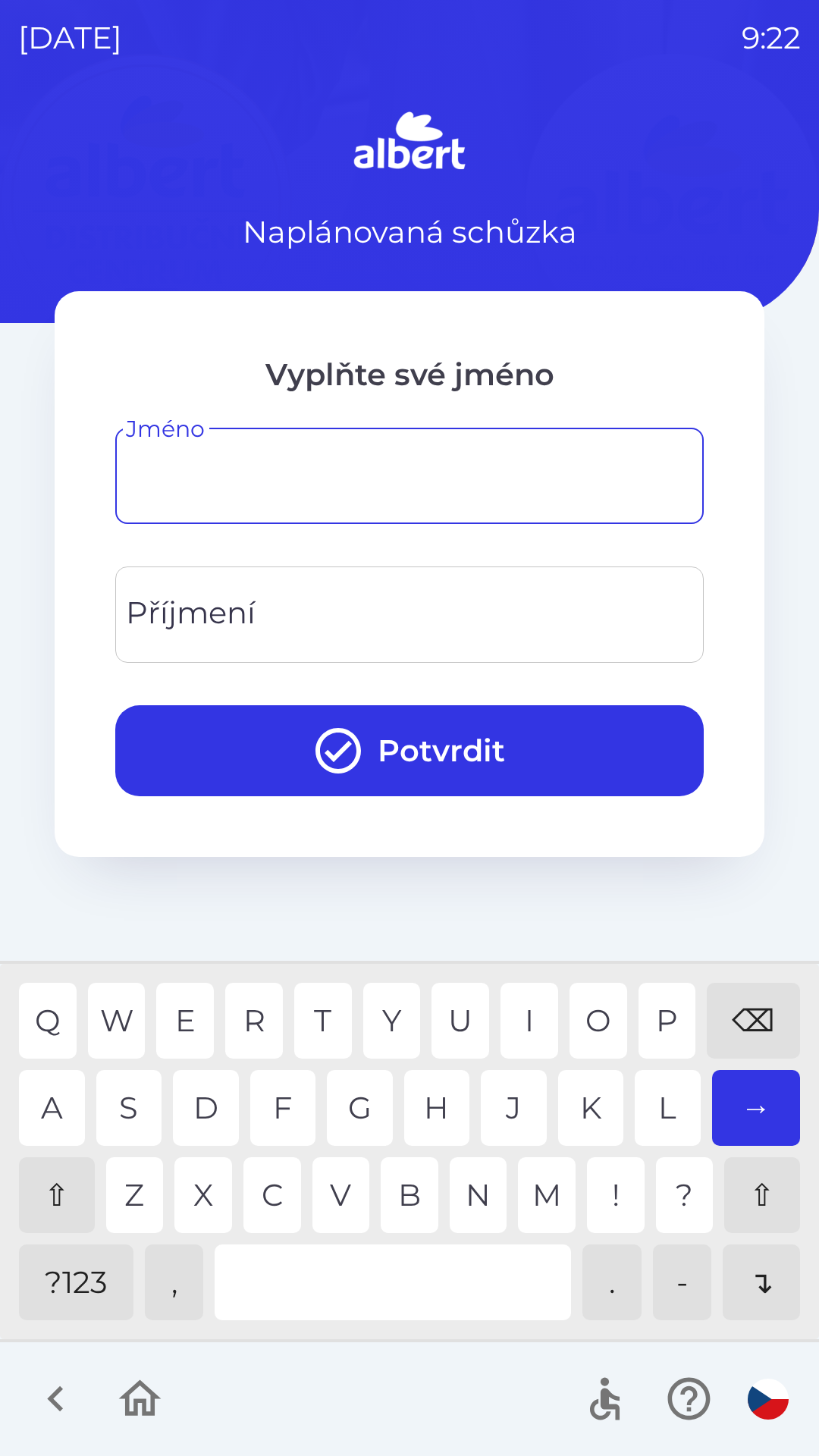
click at [47, 1174] on div "⇧" at bounding box center [57, 1195] width 76 height 76
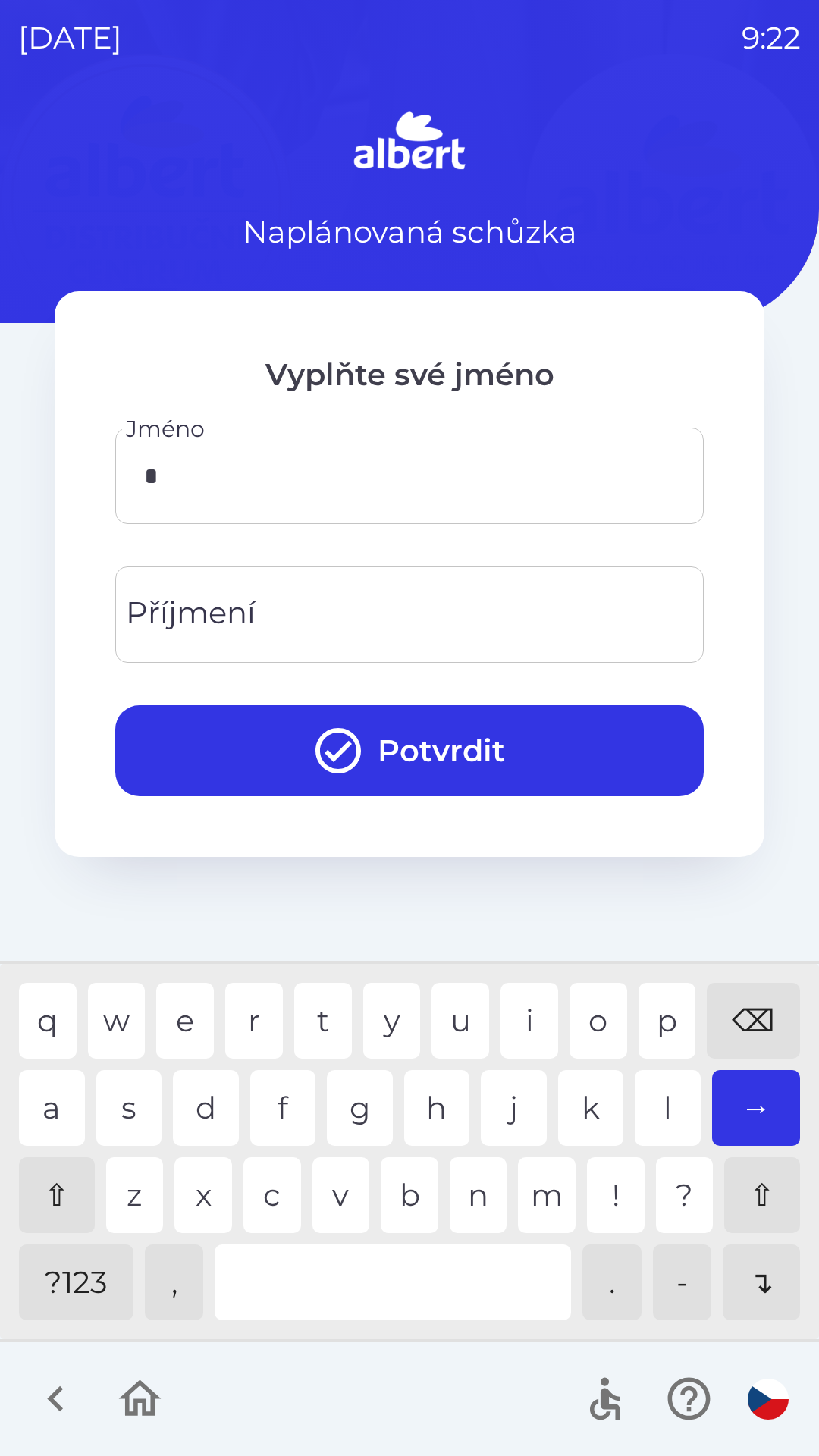
click at [58, 1186] on div "⇧" at bounding box center [57, 1195] width 76 height 76
type input "*******"
click at [451, 608] on input "Příjmení" at bounding box center [410, 614] width 552 height 59
click at [567, 1178] on div "M" at bounding box center [547, 1195] width 58 height 76
type input "******"
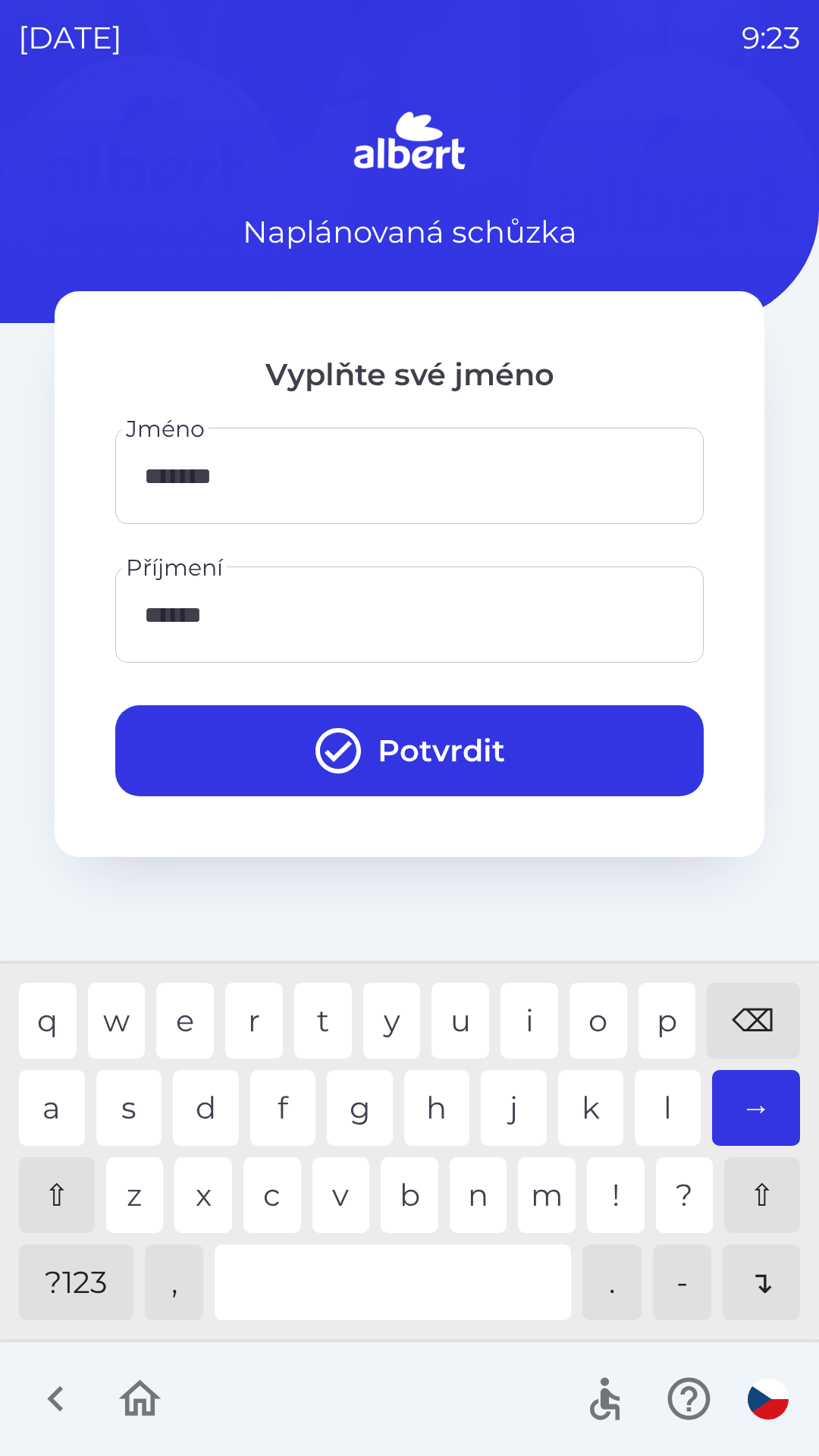
click at [462, 754] on button "Potvrdit" at bounding box center [409, 751] width 588 height 91
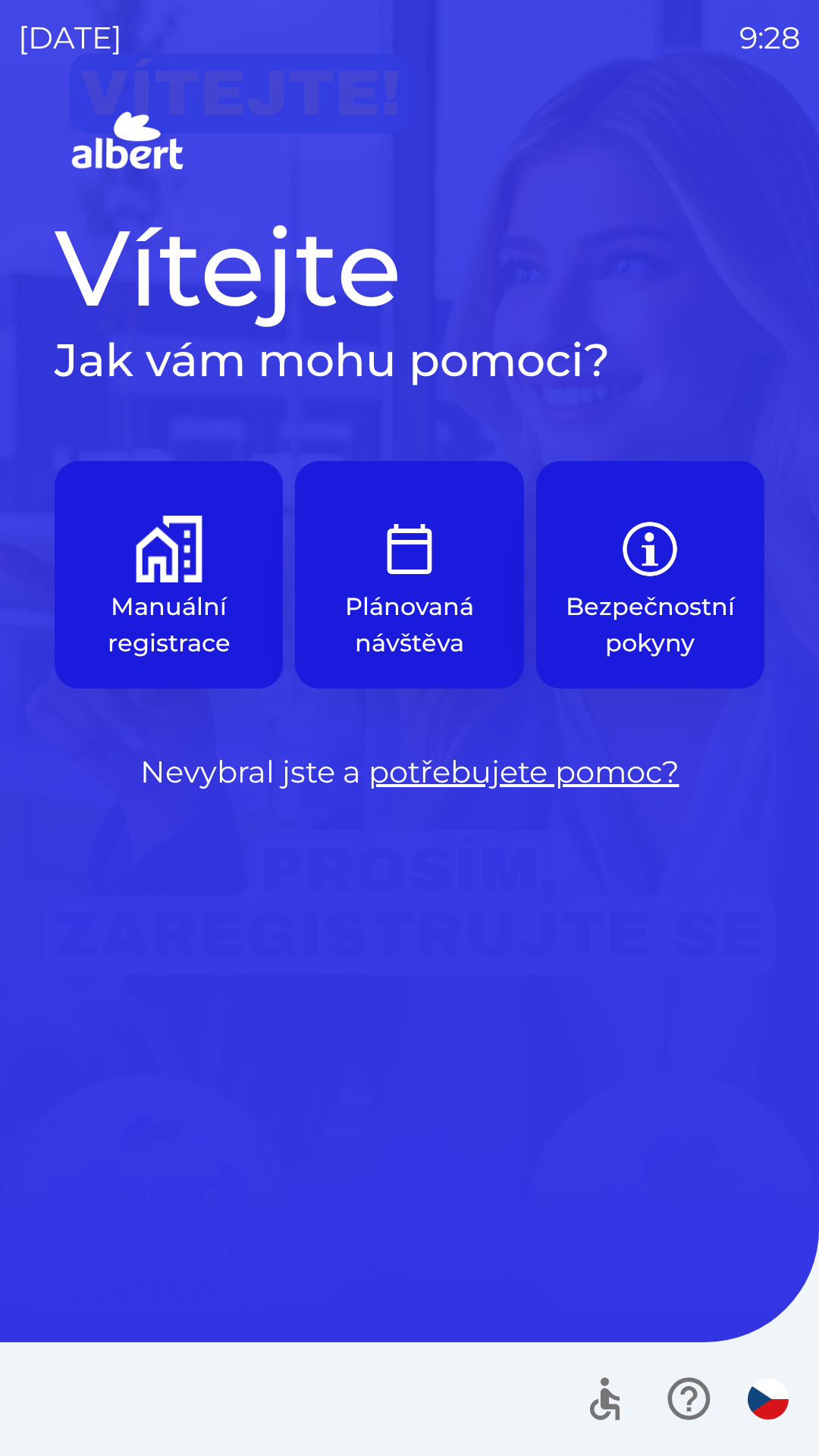
click at [754, 1393] on img "button" at bounding box center [768, 1398] width 41 height 41
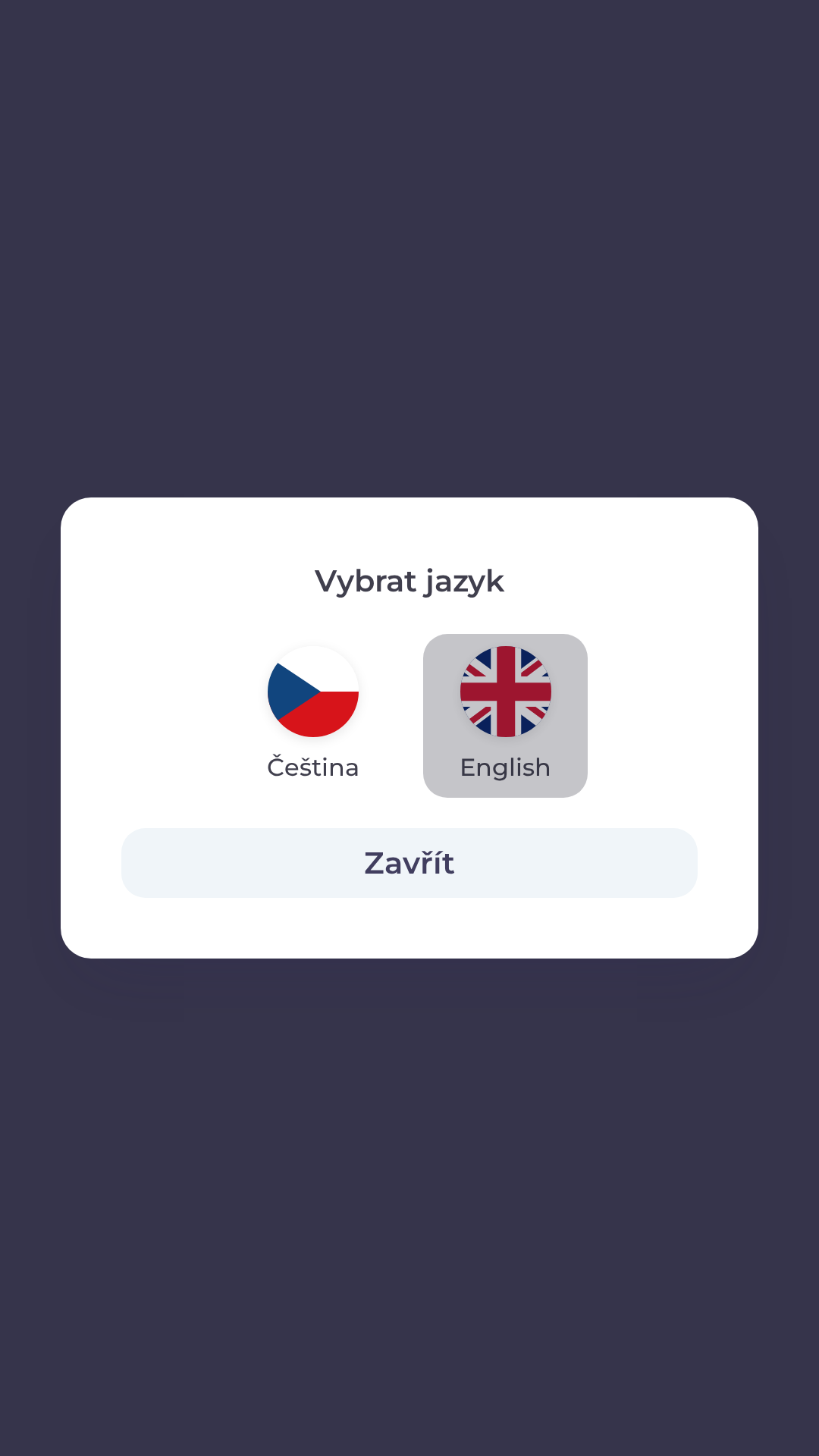
click at [493, 716] on img "button" at bounding box center [506, 691] width 91 height 91
